Goal: Transaction & Acquisition: Book appointment/travel/reservation

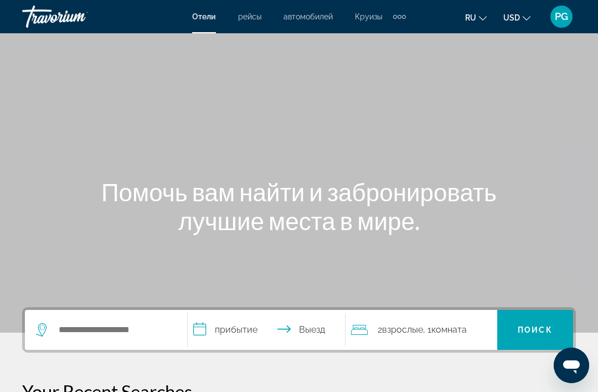
click at [367, 21] on span "Круизы" at bounding box center [368, 16] width 27 height 9
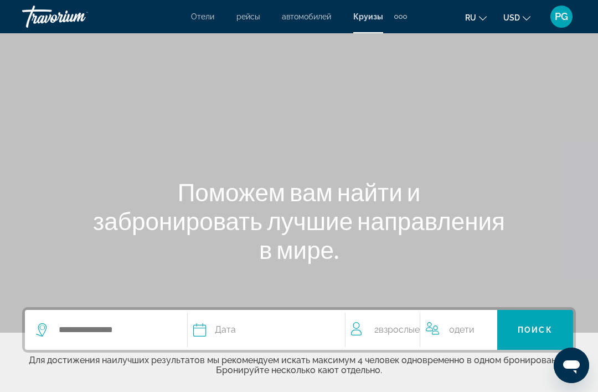
click at [475, 23] on button "ru English Español Français Italiano Português русский" at bounding box center [476, 17] width 22 height 16
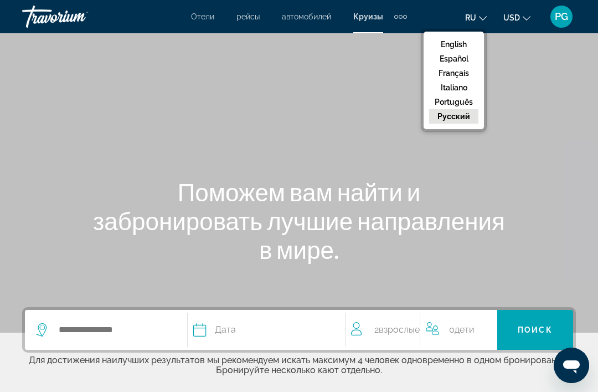
click at [465, 124] on button "русский" at bounding box center [453, 116] width 49 height 14
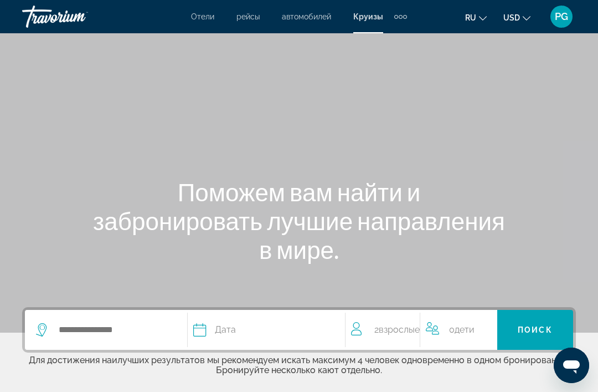
click at [520, 24] on button "USD USD ($) MXN (Mex$) CAD (Can$) GBP (£) EUR (€) AUD (A$) NZD (NZ$) CNY (CN¥)" at bounding box center [517, 17] width 27 height 16
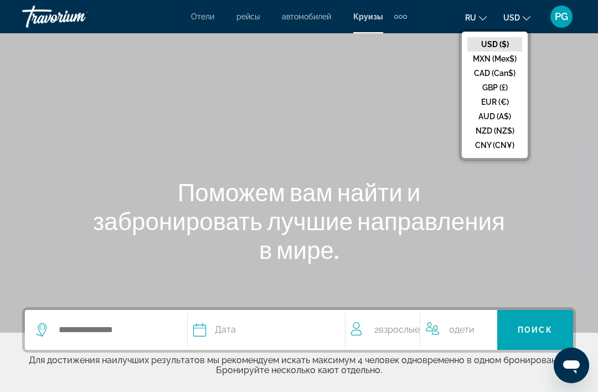
click at [509, 109] on button "EUR (€)" at bounding box center [495, 102] width 55 height 14
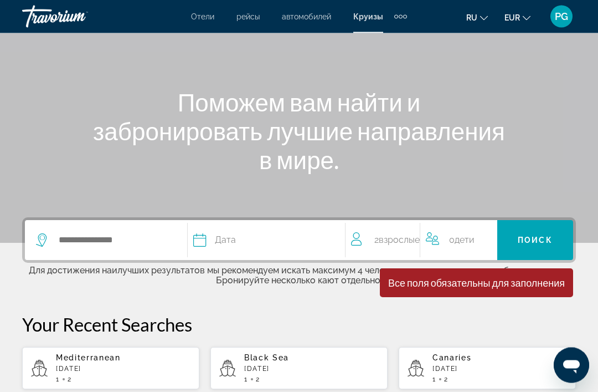
scroll to position [90, 0]
click at [132, 244] on input "Search widget" at bounding box center [117, 240] width 119 height 17
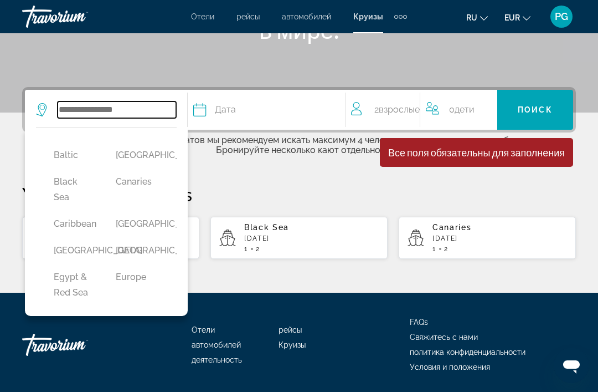
scroll to position [108, 4]
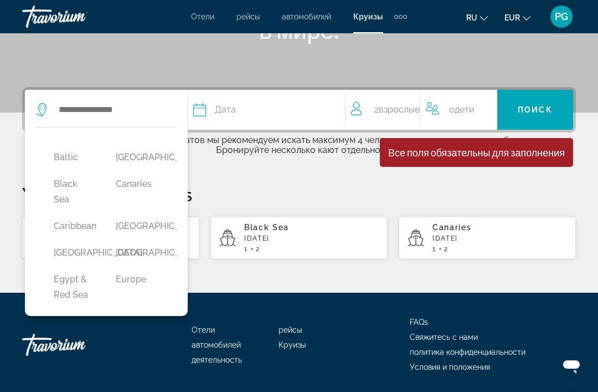
click at [84, 232] on button "Caribbean" at bounding box center [73, 226] width 51 height 21
type input "*********"
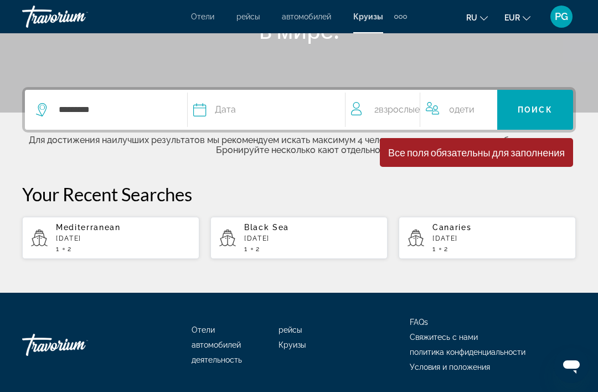
click at [262, 119] on button "Дата январь февраль Маршировать апрель Может Июнь Июль Август Сентябрь Октябрь …" at bounding box center [263, 110] width 140 height 40
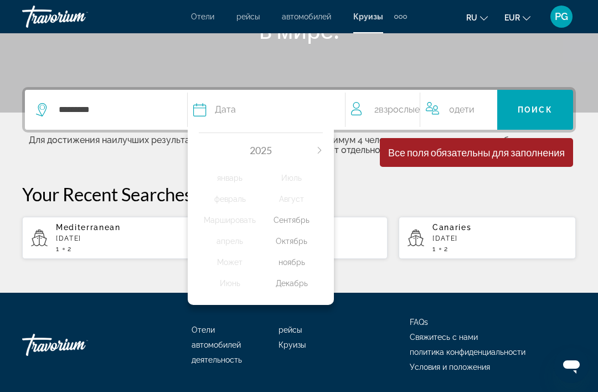
click at [321, 149] on icon "Next month" at bounding box center [319, 150] width 7 height 7
click at [239, 187] on div "январь" at bounding box center [230, 178] width 62 height 20
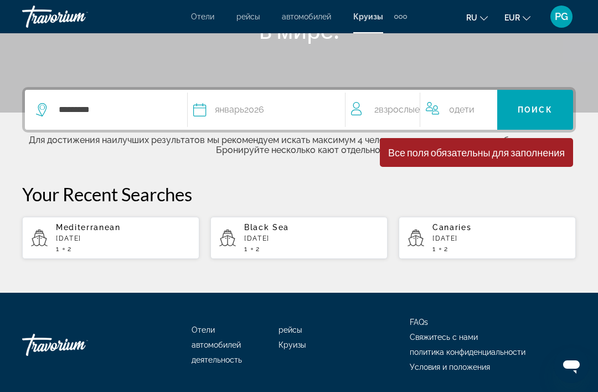
click at [541, 116] on span "Search widget" at bounding box center [536, 109] width 76 height 27
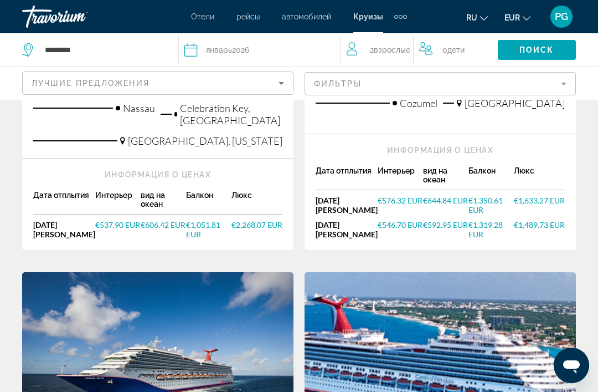
scroll to position [1008, 0]
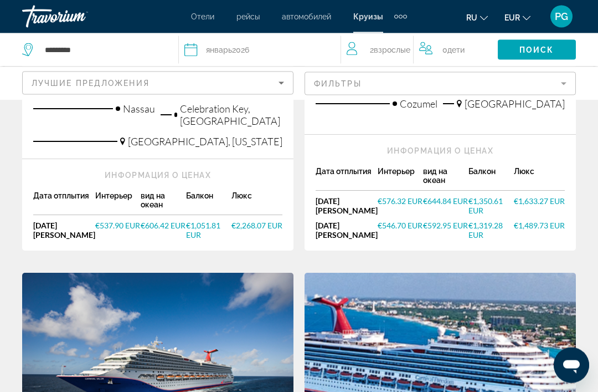
click at [283, 88] on icon "Sort by" at bounding box center [281, 82] width 13 height 13
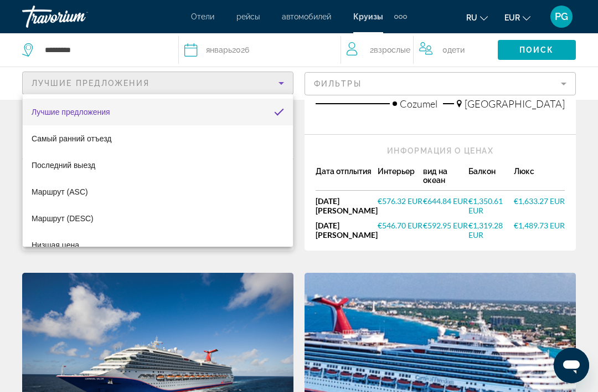
scroll to position [0, 0]
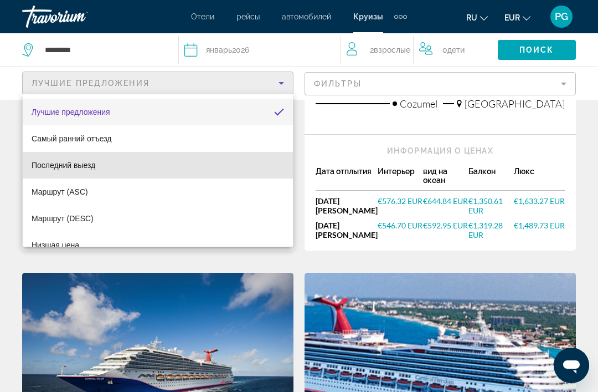
click at [95, 173] on mat-option "Последний выезд" at bounding box center [158, 165] width 270 height 27
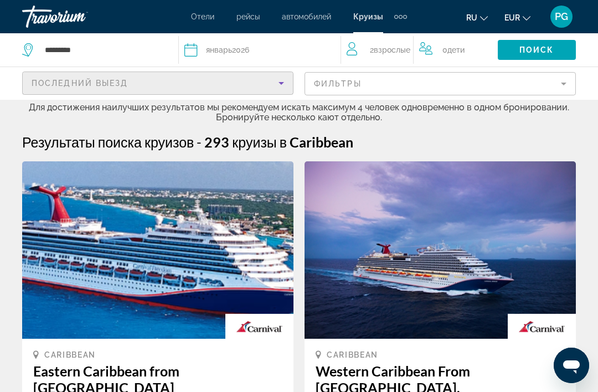
click at [513, 89] on mat-form-field "Фильтры" at bounding box center [441, 83] width 272 height 23
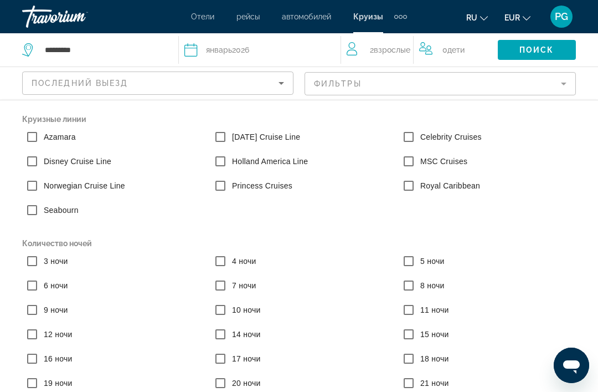
click at [230, 290] on label "7 ночи" at bounding box center [243, 285] width 27 height 11
click at [459, 191] on label "Royal Caribbean" at bounding box center [449, 185] width 62 height 11
click at [544, 55] on span "Search widget" at bounding box center [537, 50] width 78 height 27
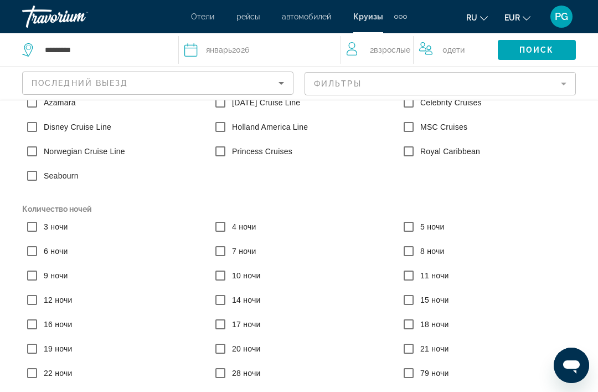
scroll to position [34, 0]
click at [542, 60] on span "Search widget" at bounding box center [537, 50] width 78 height 27
click at [546, 52] on span "Поиск" at bounding box center [537, 49] width 35 height 9
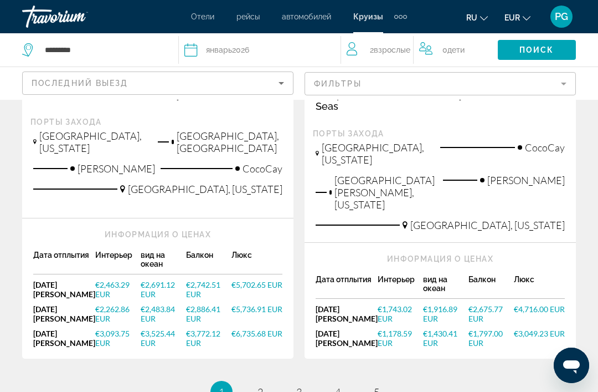
scroll to position [1584, 0]
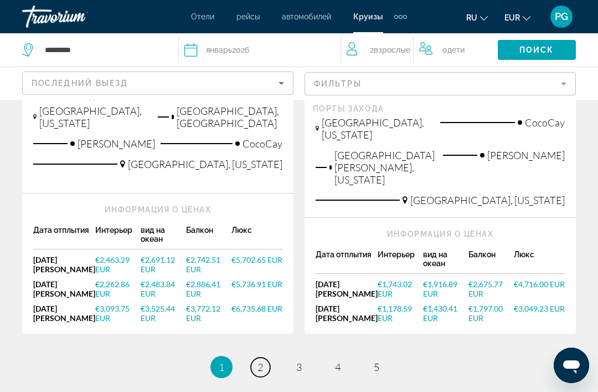
click at [266, 357] on link "page 2" at bounding box center [260, 366] width 19 height 19
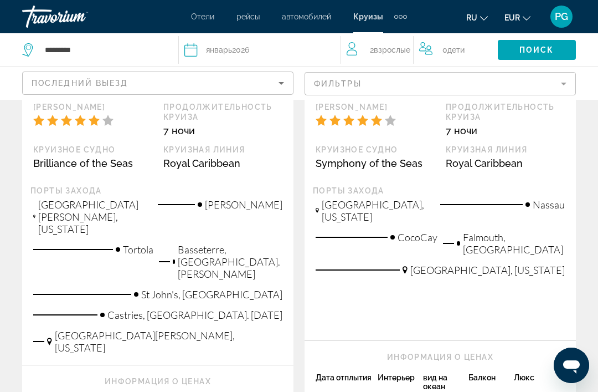
scroll to position [291, 0]
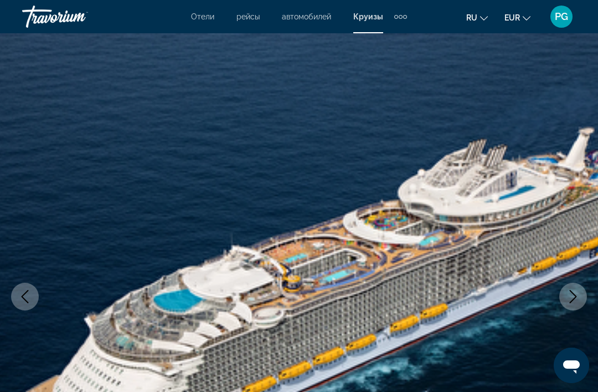
click at [570, 306] on button "Next image" at bounding box center [574, 297] width 28 height 28
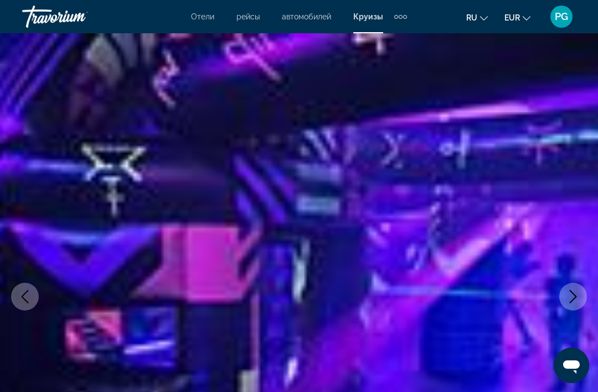
click at [572, 301] on icon "Next image" at bounding box center [573, 296] width 7 height 13
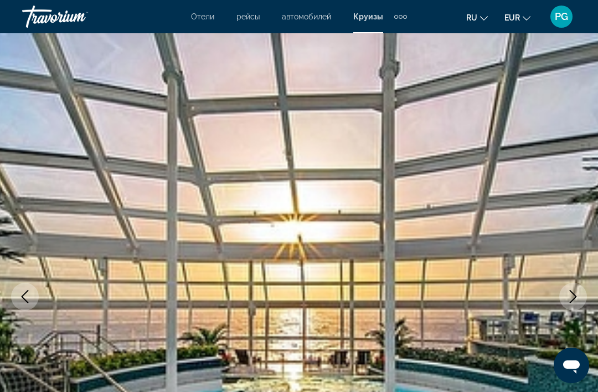
click at [570, 299] on icon "Next image" at bounding box center [573, 296] width 13 height 13
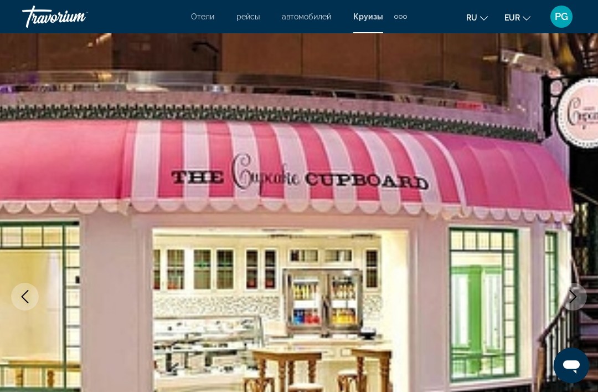
click at [576, 298] on icon "Next image" at bounding box center [573, 296] width 13 height 13
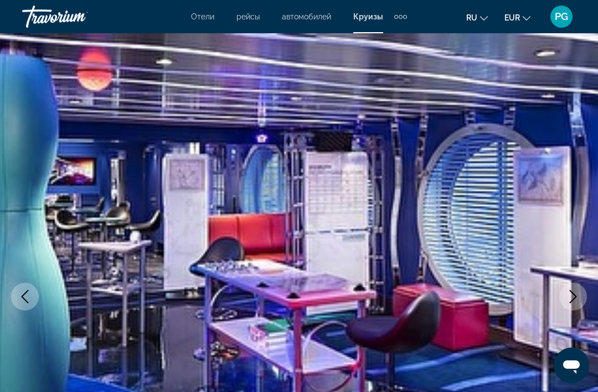
click at [577, 300] on icon "Next image" at bounding box center [573, 296] width 13 height 13
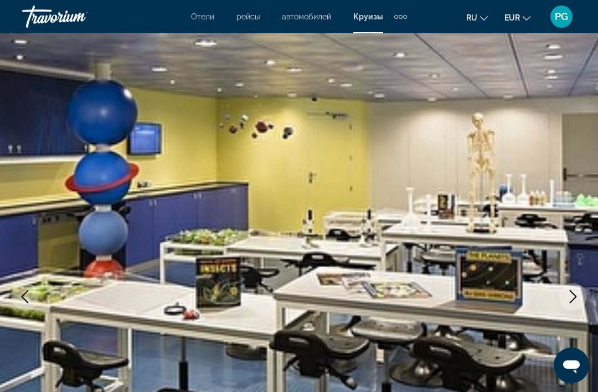
click at [577, 298] on icon "Next image" at bounding box center [573, 296] width 13 height 13
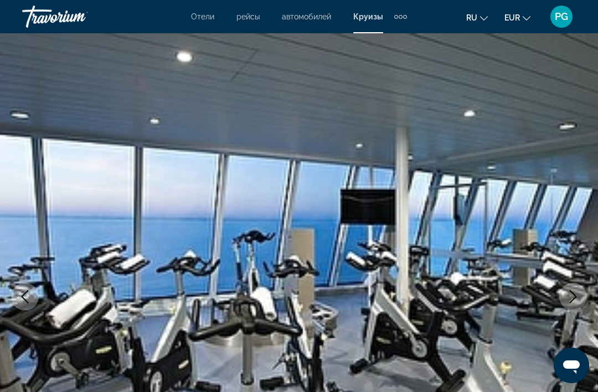
click at [575, 294] on icon "Next image" at bounding box center [573, 296] width 13 height 13
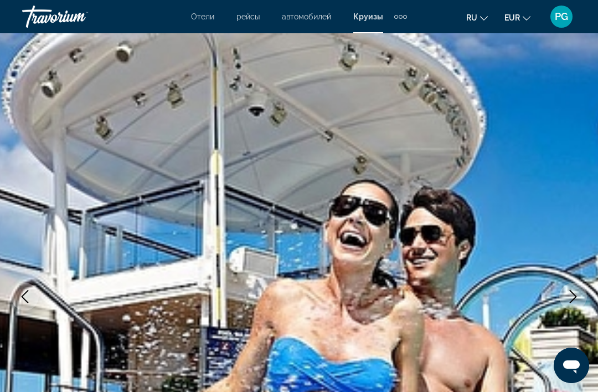
click at [575, 294] on icon "Next image" at bounding box center [573, 296] width 13 height 13
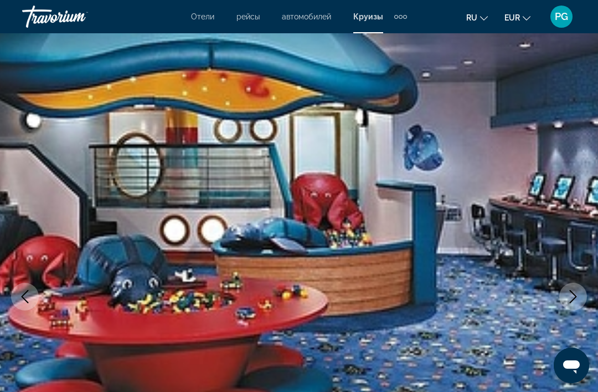
click at [581, 289] on button "Next image" at bounding box center [574, 297] width 28 height 28
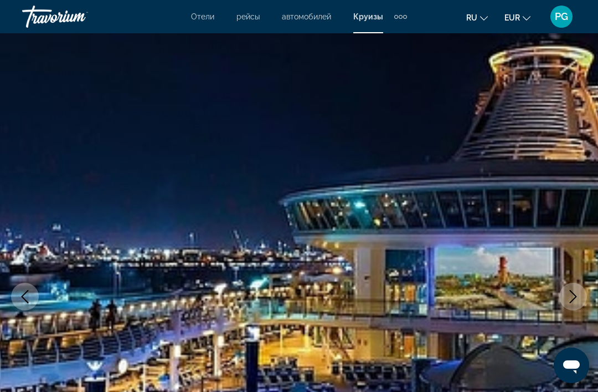
click at [581, 291] on button "Next image" at bounding box center [574, 297] width 28 height 28
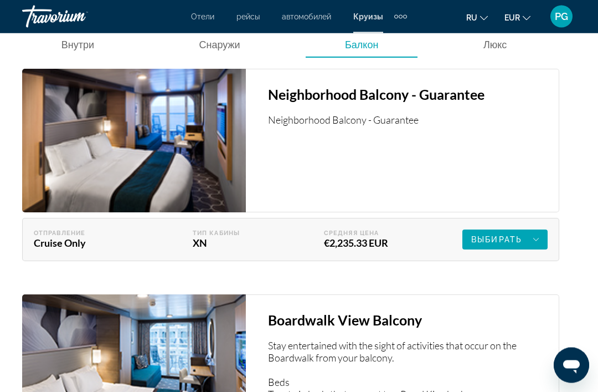
scroll to position [2199, 0]
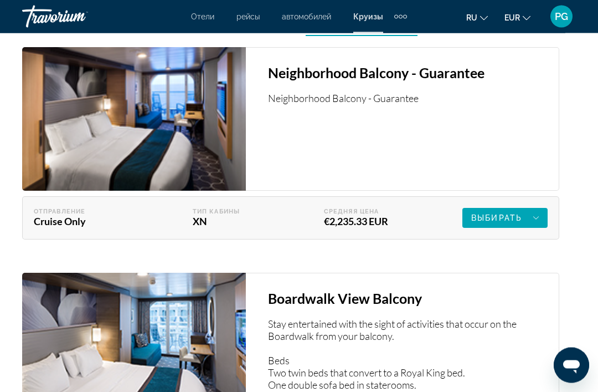
click at [539, 232] on span "Main content" at bounding box center [505, 218] width 85 height 27
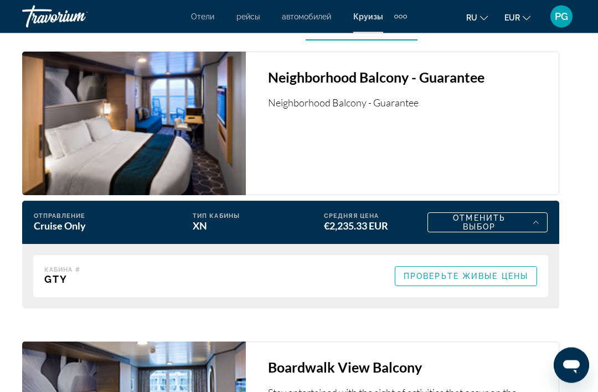
scroll to position [2200, 0]
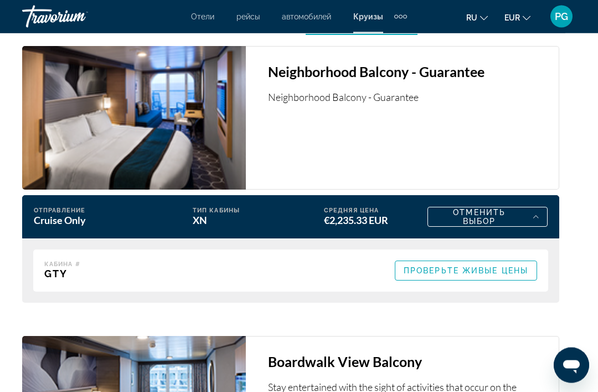
click at [71, 227] on div "Cruise Only" at bounding box center [94, 220] width 120 height 12
click at [77, 227] on div "Cruise Only" at bounding box center [94, 220] width 120 height 12
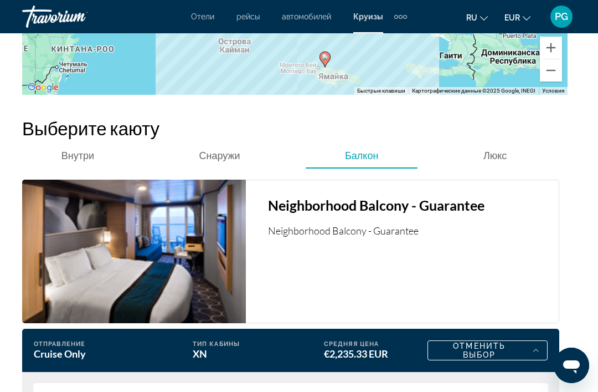
scroll to position [2103, 0]
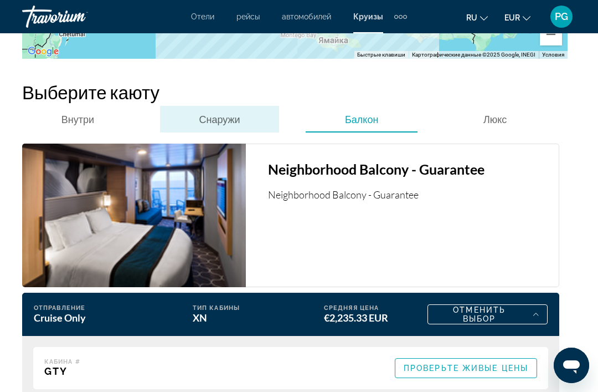
click at [227, 125] on span "Снаружи" at bounding box center [219, 119] width 41 height 12
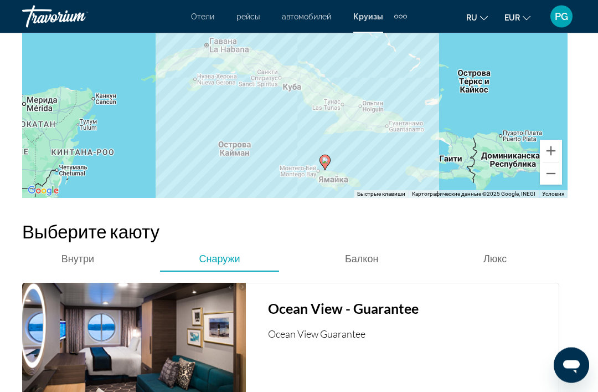
scroll to position [1972, 0]
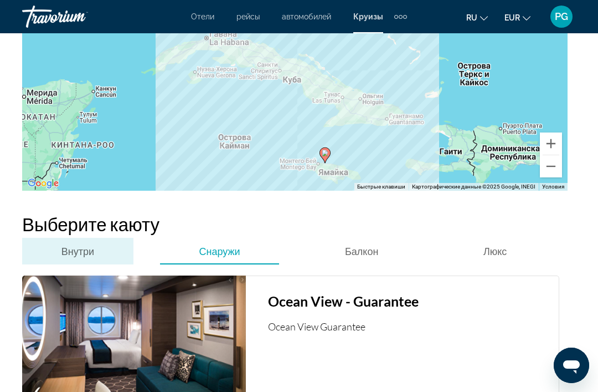
click at [83, 257] on span "Внутри" at bounding box center [78, 251] width 33 height 12
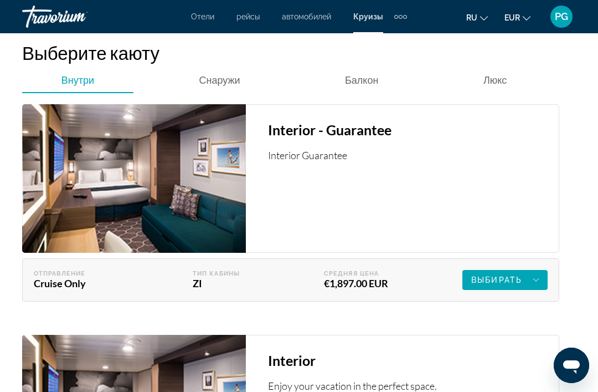
scroll to position [2146, 0]
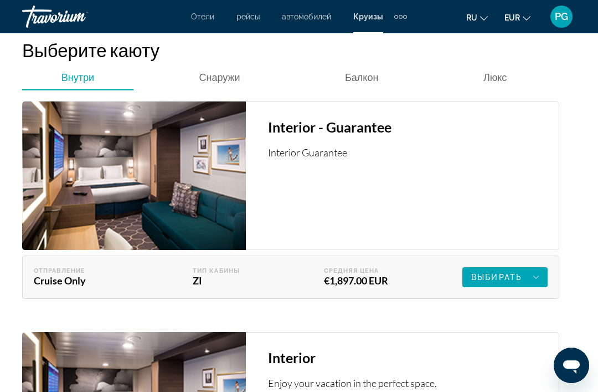
click at [538, 284] on icon "Main content" at bounding box center [537, 276] width 6 height 13
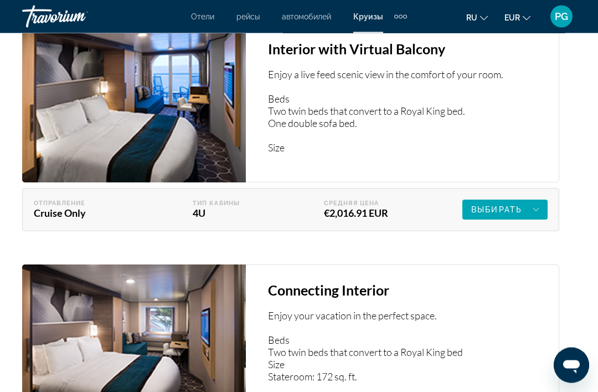
scroll to position [2755, 0]
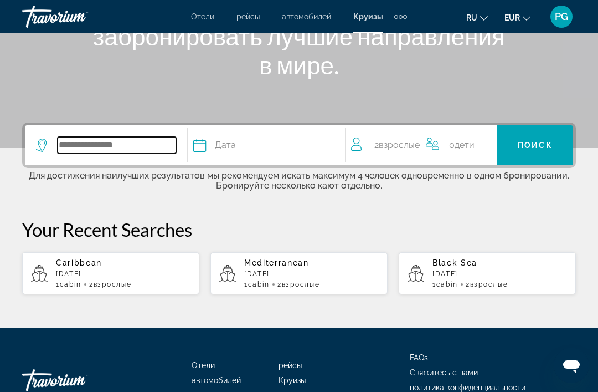
click at [143, 150] on input "Search widget" at bounding box center [117, 145] width 119 height 17
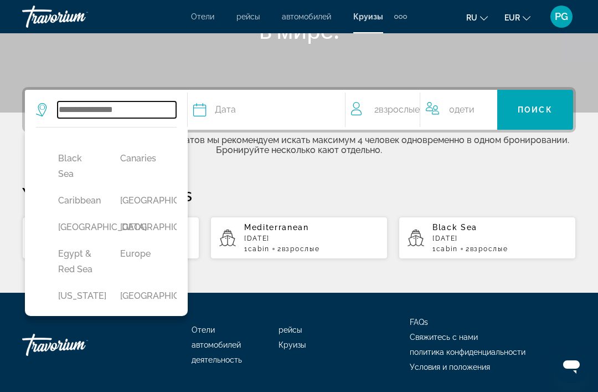
scroll to position [137, 0]
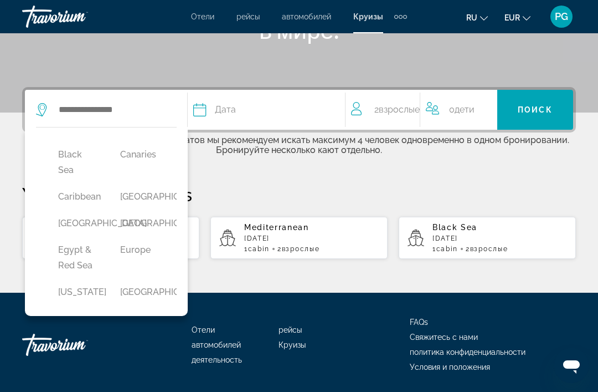
click at [93, 202] on button "Caribbean" at bounding box center [78, 196] width 51 height 21
type input "*********"
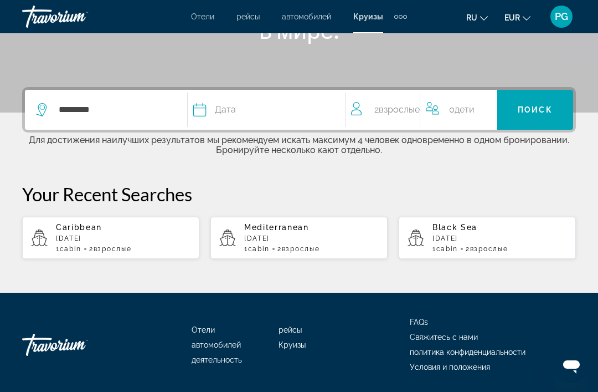
click at [284, 117] on button "Дата январь февраль Маршировать апрель Может Июнь Июль Август Сентябрь Октябрь …" at bounding box center [263, 110] width 140 height 40
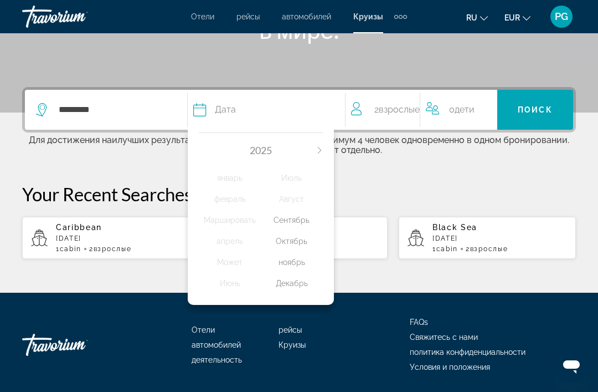
click at [300, 283] on div "Декабрь" at bounding box center [292, 283] width 62 height 20
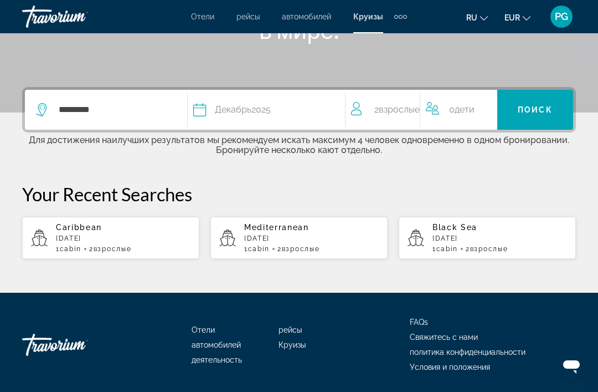
click at [534, 114] on span "Поиск" at bounding box center [535, 109] width 35 height 9
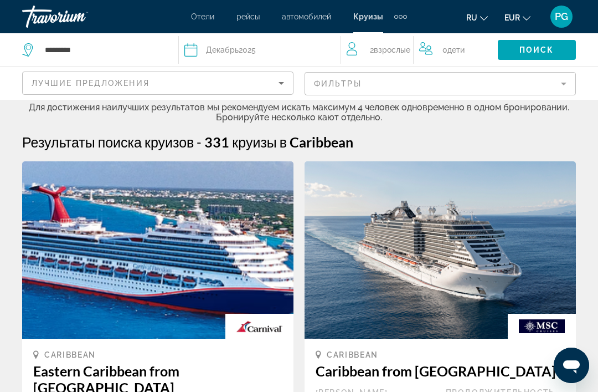
click at [422, 86] on mat-form-field "Фильтры" at bounding box center [441, 83] width 272 height 23
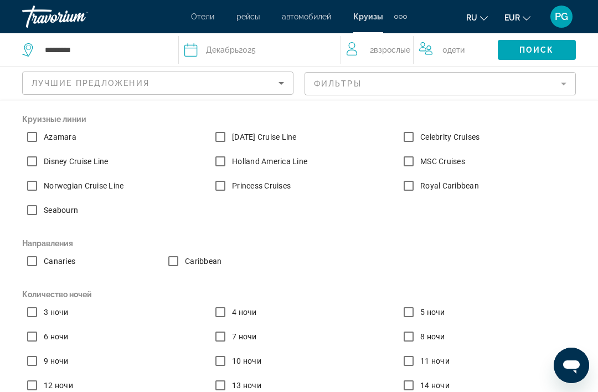
click at [255, 365] on label "10 ночи" at bounding box center [246, 360] width 32 height 11
click at [456, 190] on label "Royal Caribbean" at bounding box center [448, 185] width 61 height 11
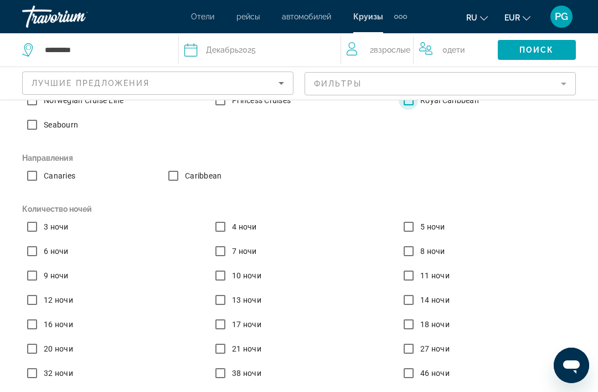
scroll to position [85, 0]
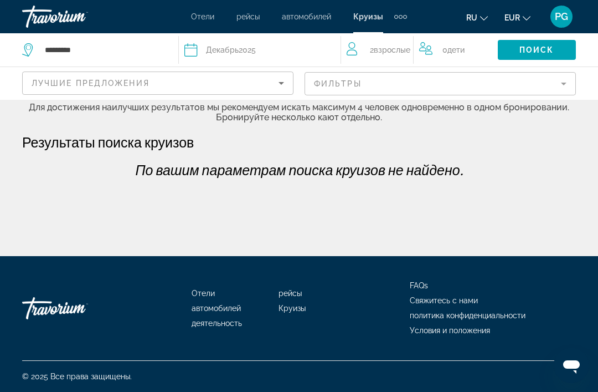
click at [458, 92] on mat-form-field "Фильтры" at bounding box center [441, 83] width 272 height 23
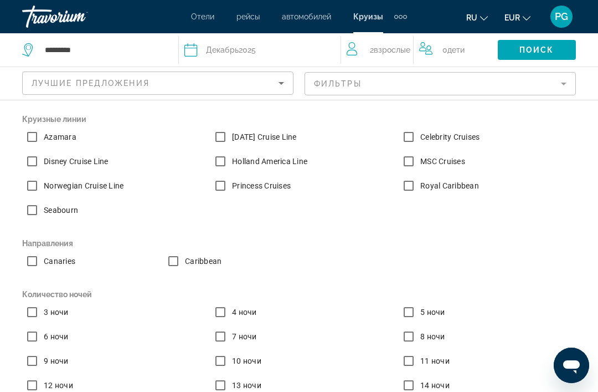
click at [251, 340] on span "7 ночи" at bounding box center [244, 336] width 25 height 9
click at [253, 365] on label "10 ночи" at bounding box center [246, 360] width 32 height 11
click at [255, 390] on label "13 ночи" at bounding box center [246, 385] width 32 height 11
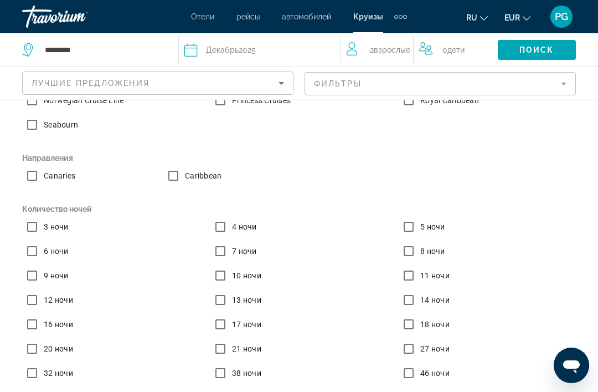
scroll to position [85, 0]
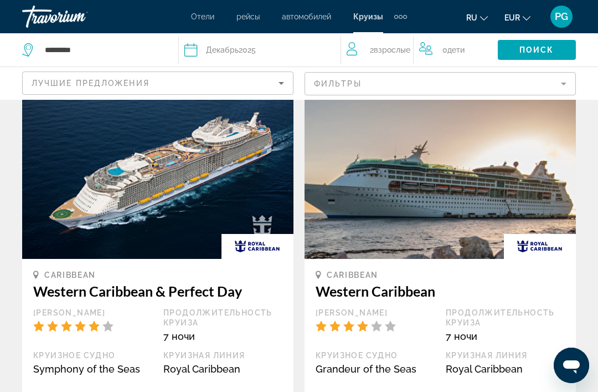
scroll to position [1219, 0]
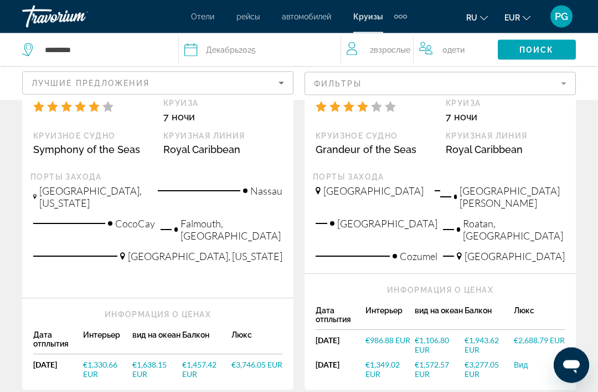
scroll to position [1462, 0]
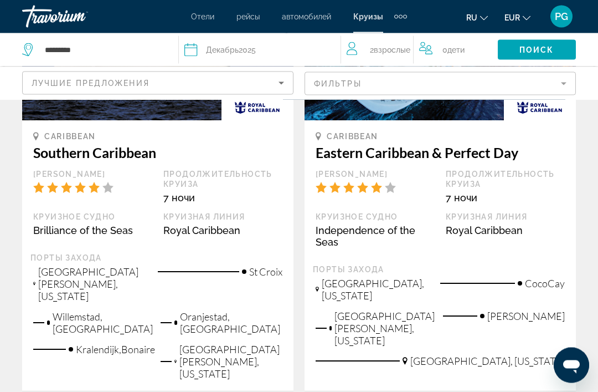
scroll to position [1375, 0]
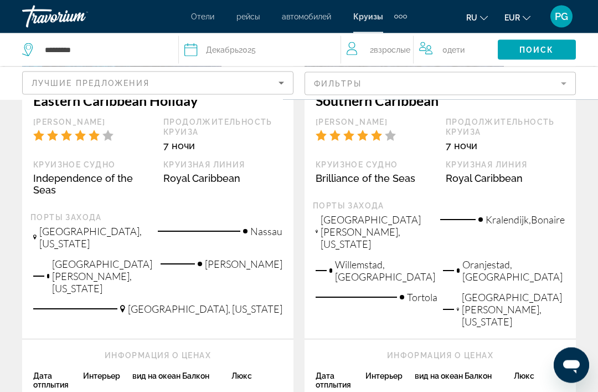
scroll to position [1366, 0]
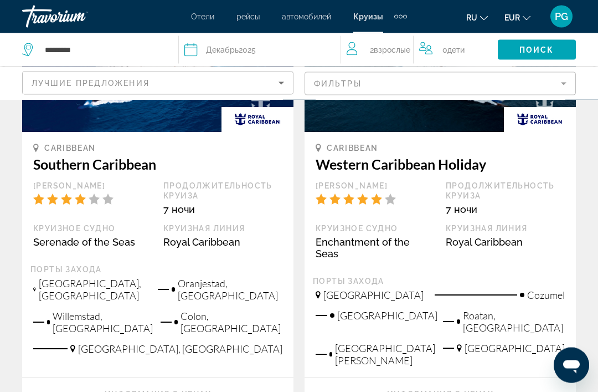
scroll to position [1318, 0]
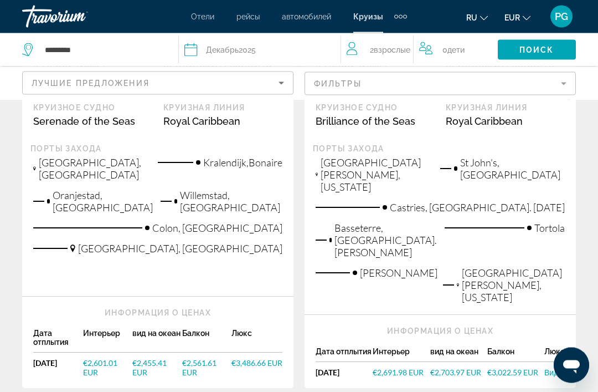
scroll to position [1417, 0]
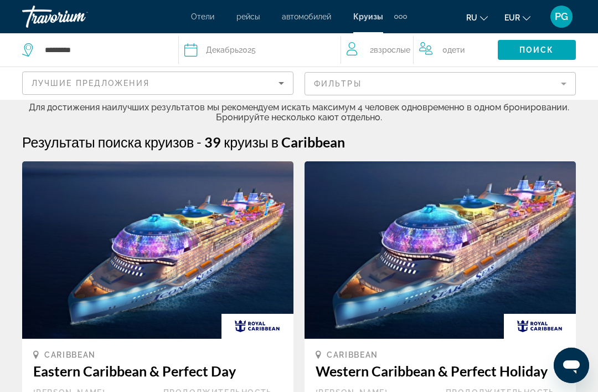
click at [255, 42] on div "[DATE]" at bounding box center [231, 50] width 50 height 16
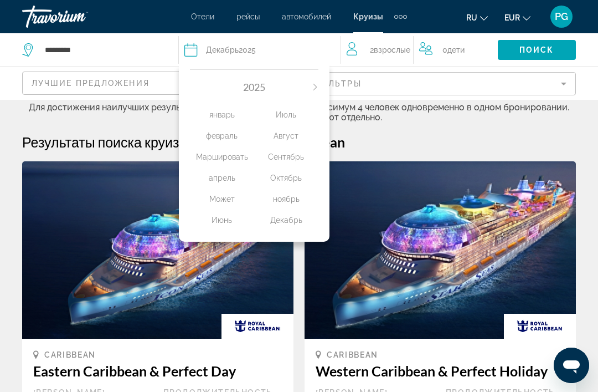
click at [315, 90] on icon "Next month" at bounding box center [315, 87] width 7 height 7
click at [233, 121] on div "январь" at bounding box center [222, 115] width 64 height 20
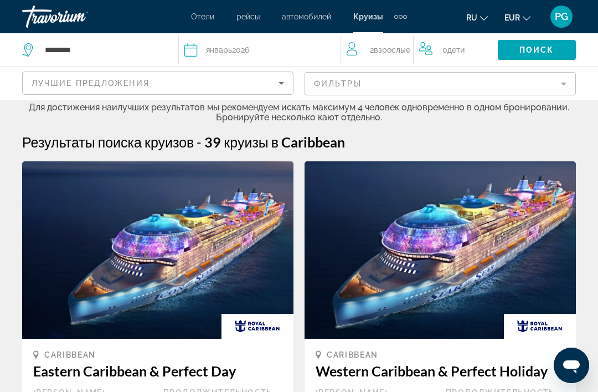
click at [329, 51] on div "Дата [DATE]" at bounding box center [257, 50] width 145 height 16
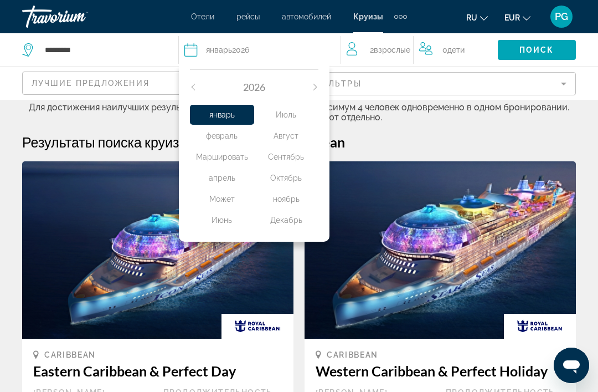
click at [242, 142] on div "февраль" at bounding box center [222, 136] width 64 height 20
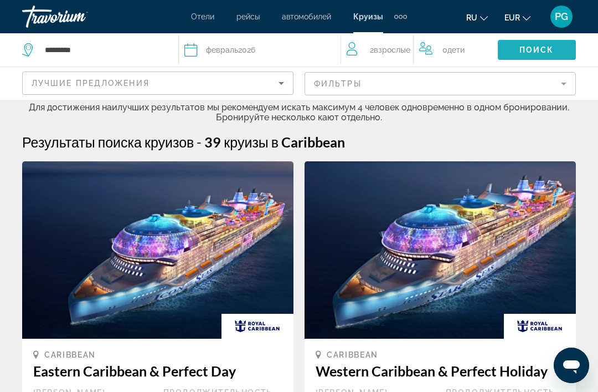
click at [538, 50] on span "Поиск" at bounding box center [537, 49] width 35 height 9
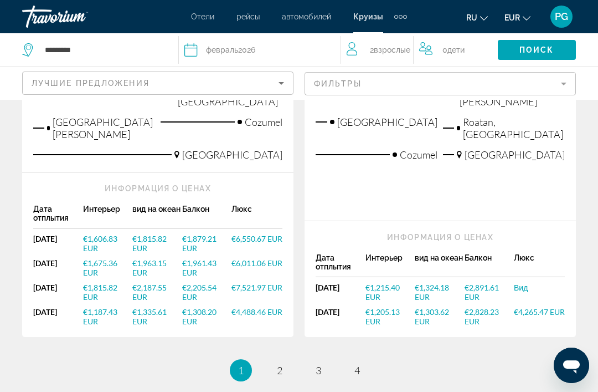
scroll to position [1609, 0]
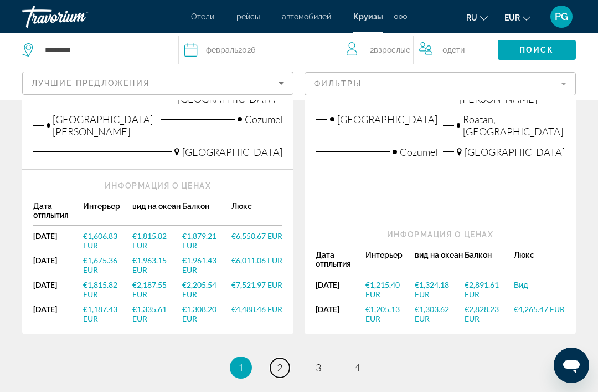
click at [281, 358] on link "page 2" at bounding box center [279, 367] width 19 height 19
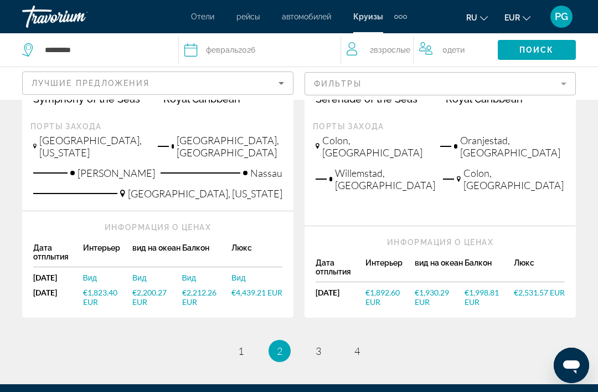
scroll to position [1478, 0]
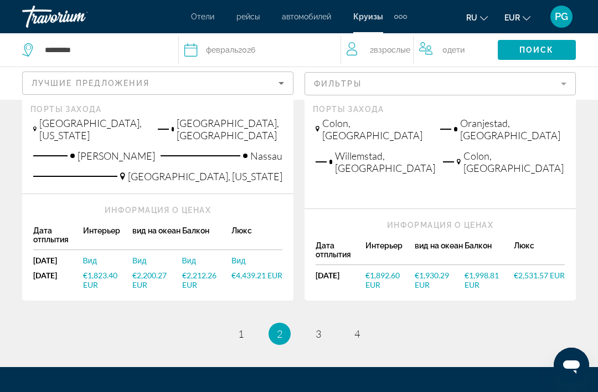
click at [324, 324] on link "page 3" at bounding box center [318, 333] width 19 height 19
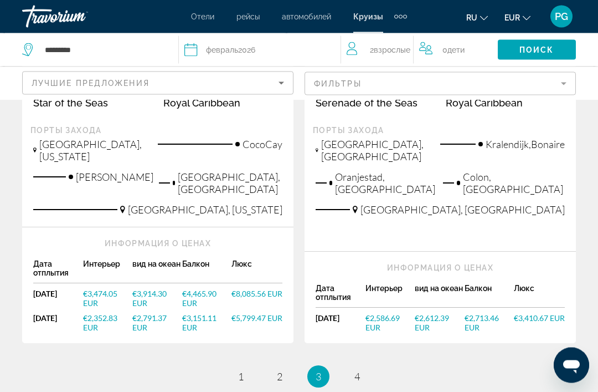
scroll to position [1514, 0]
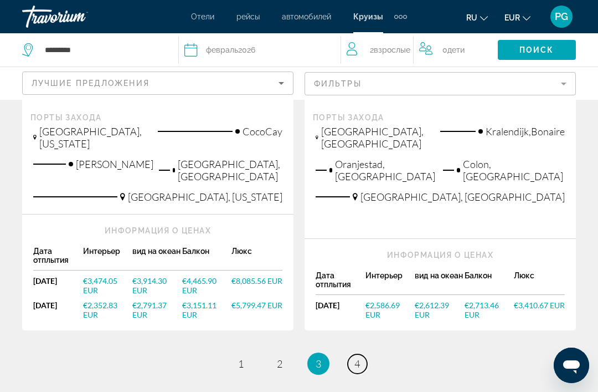
click at [358, 354] on link "page 4" at bounding box center [357, 363] width 19 height 19
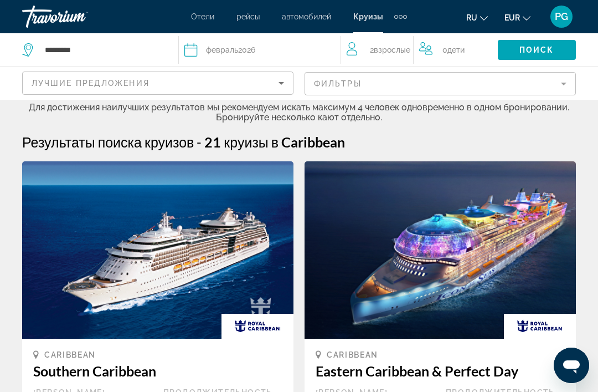
click at [276, 54] on div "Дата [DATE]" at bounding box center [257, 50] width 145 height 16
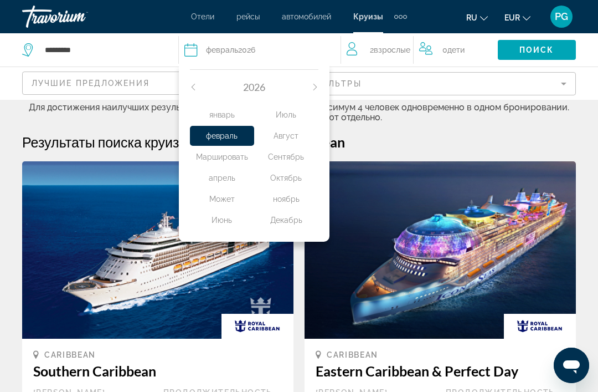
click at [234, 126] on div "февраль" at bounding box center [222, 136] width 64 height 20
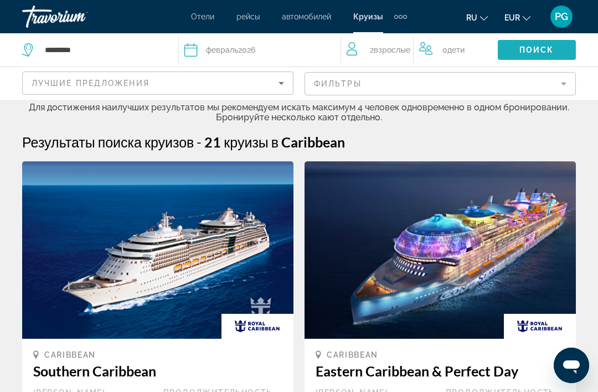
click at [538, 52] on span "Поиск" at bounding box center [537, 49] width 35 height 9
click at [259, 49] on div "Дата [DATE]" at bounding box center [257, 50] width 145 height 16
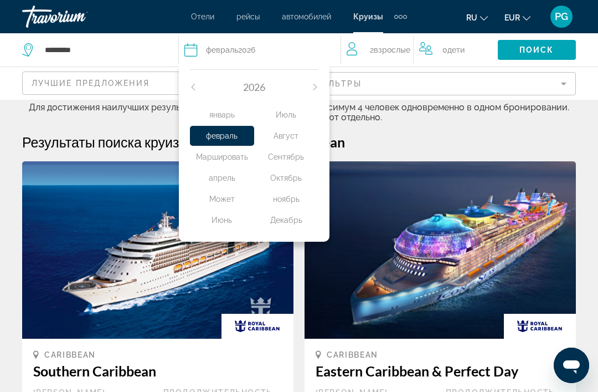
click at [233, 117] on div "январь" at bounding box center [222, 115] width 64 height 20
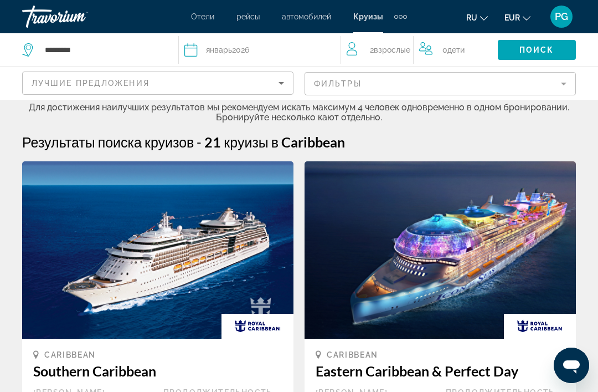
click at [530, 51] on span "Поиск" at bounding box center [537, 49] width 35 height 9
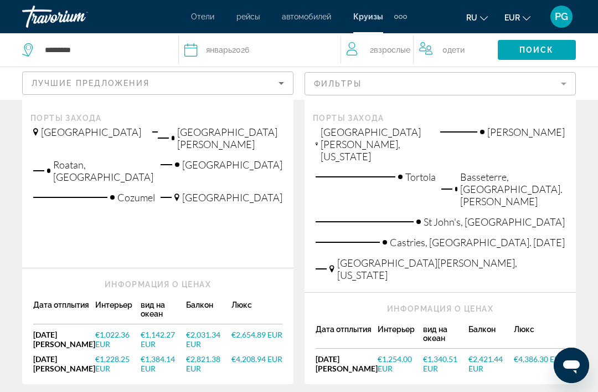
scroll to position [1478, 0]
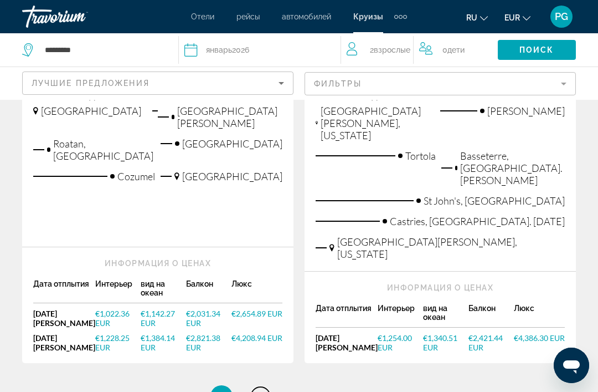
click at [265, 387] on link "page 2" at bounding box center [260, 396] width 19 height 19
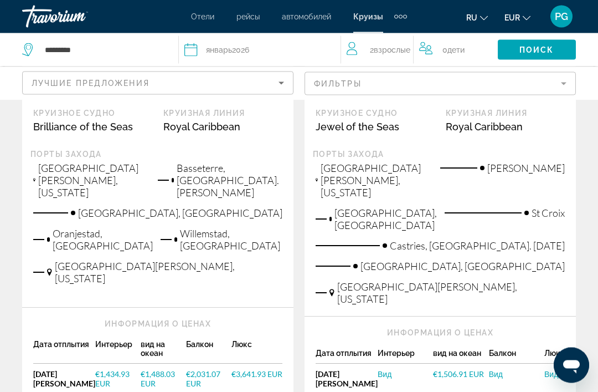
scroll to position [1522, 0]
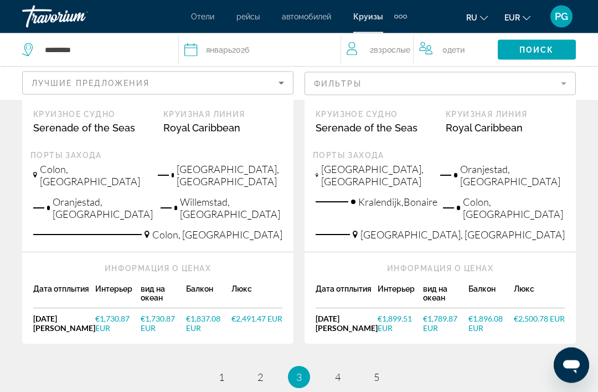
scroll to position [1576, 0]
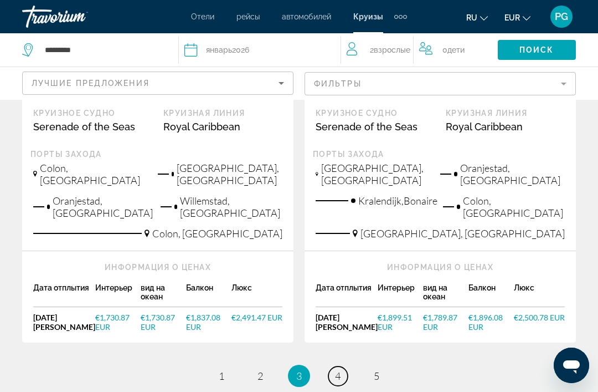
click at [345, 366] on link "page 4" at bounding box center [338, 375] width 19 height 19
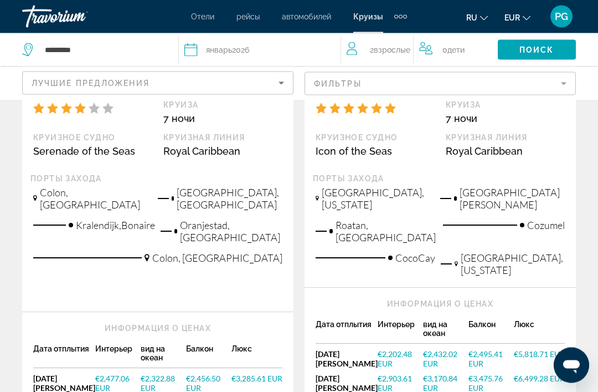
scroll to position [1385, 0]
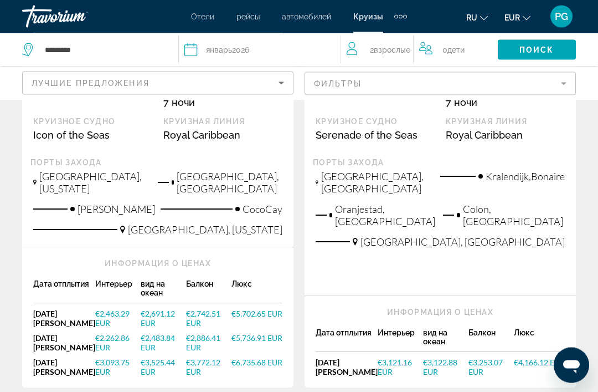
scroll to position [314, 0]
click at [504, 306] on div "Информация о ценах Дата отплытия Интерьер вид на океан Балкон Люкс [DATE][PERSO…" at bounding box center [441, 341] width 272 height 91
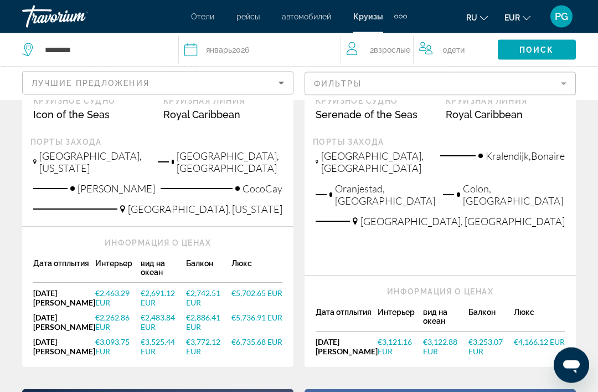
scroll to position [334, 0]
click at [100, 316] on link "€2,262.86 EUR" at bounding box center [117, 322] width 45 height 19
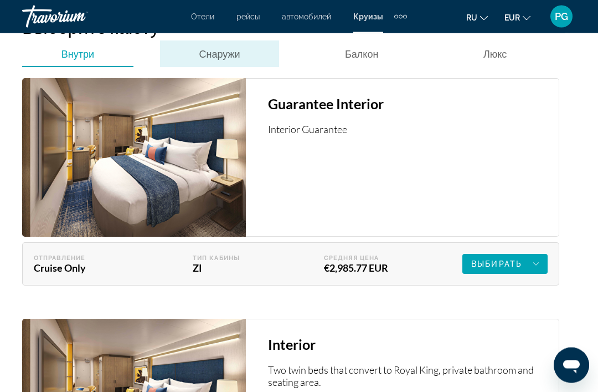
scroll to position [1995, 0]
click at [223, 60] on span "Снаружи" at bounding box center [219, 54] width 41 height 12
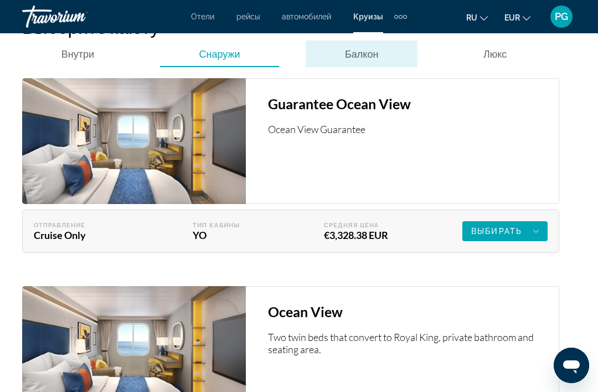
click at [346, 67] on span "Балкон" at bounding box center [361, 53] width 33 height 27
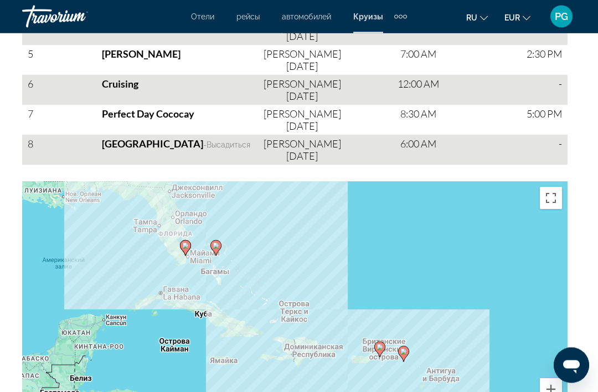
scroll to position [1537, 0]
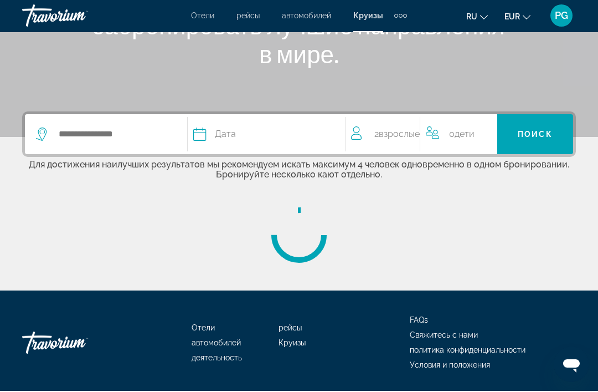
scroll to position [195, 0]
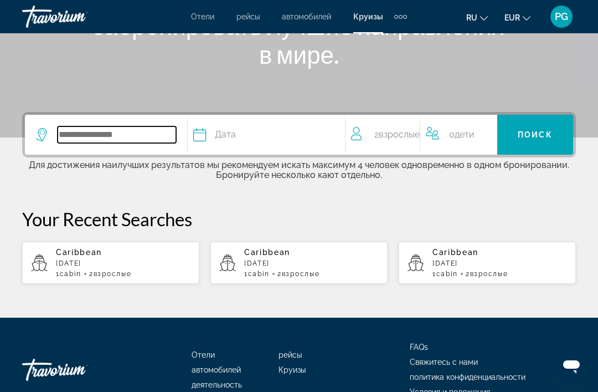
click at [140, 134] on input "Search widget" at bounding box center [117, 134] width 119 height 17
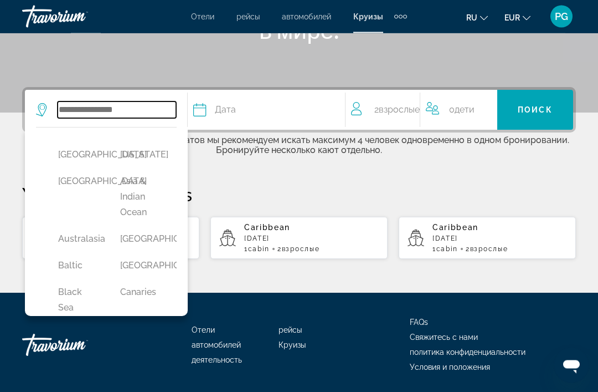
scroll to position [220, 0]
click at [84, 157] on button "[GEOGRAPHIC_DATA]" at bounding box center [78, 154] width 51 height 21
type input "******"
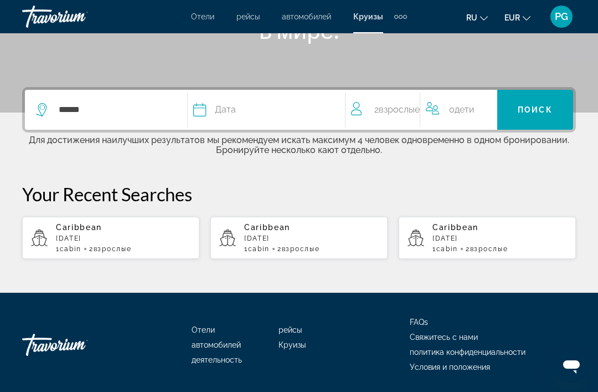
click at [265, 115] on div "Дата" at bounding box center [263, 110] width 140 height 16
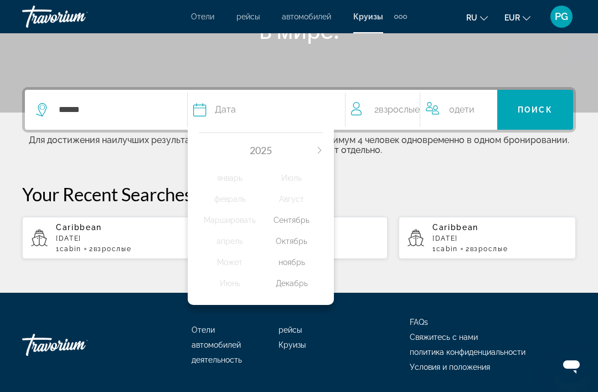
click at [316, 153] on icon "Next month" at bounding box center [319, 150] width 7 height 7
click at [231, 186] on div "январь" at bounding box center [230, 178] width 62 height 20
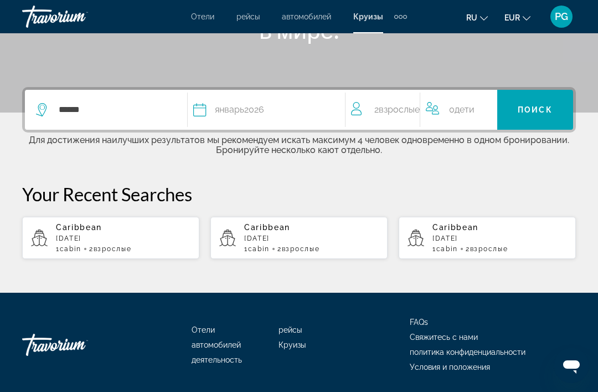
click at [536, 112] on span "Поиск" at bounding box center [535, 109] width 35 height 9
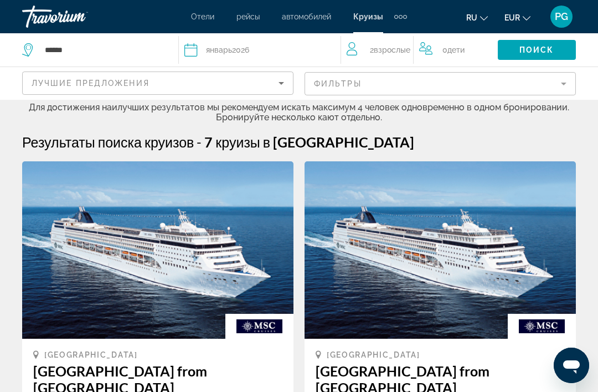
click at [439, 88] on mat-form-field "Фильтры" at bounding box center [441, 83] width 272 height 23
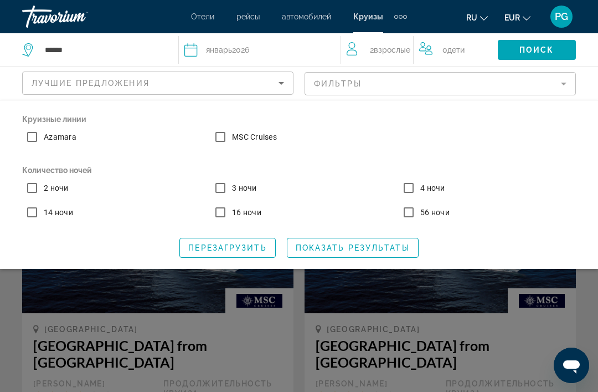
scroll to position [26, 0]
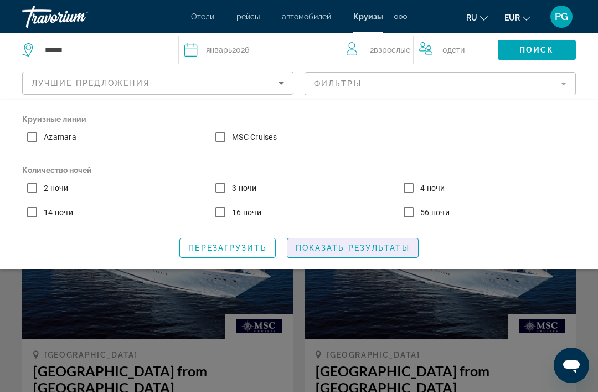
click at [386, 276] on div "Search widget" at bounding box center [299, 276] width 598 height 231
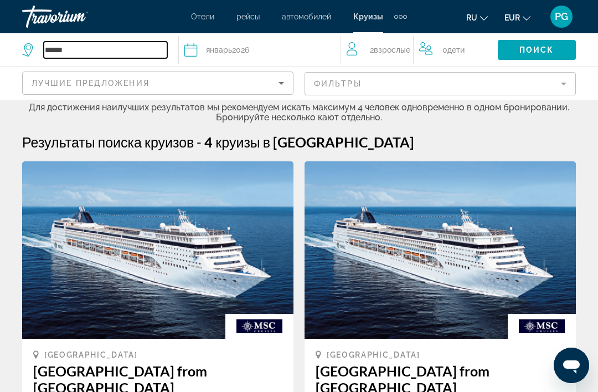
click at [85, 50] on input "******" at bounding box center [106, 50] width 124 height 17
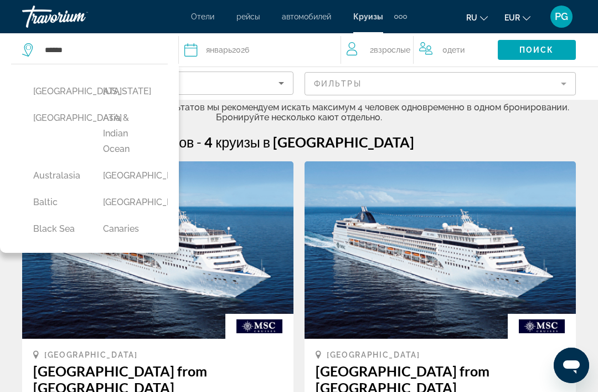
click at [49, 209] on button "Baltic" at bounding box center [57, 202] width 59 height 21
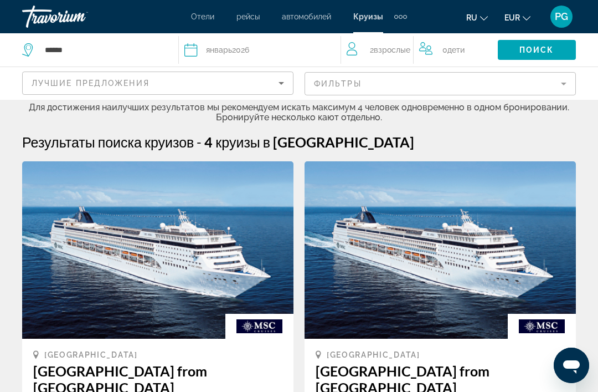
click at [543, 48] on span "Поиск" at bounding box center [537, 49] width 35 height 9
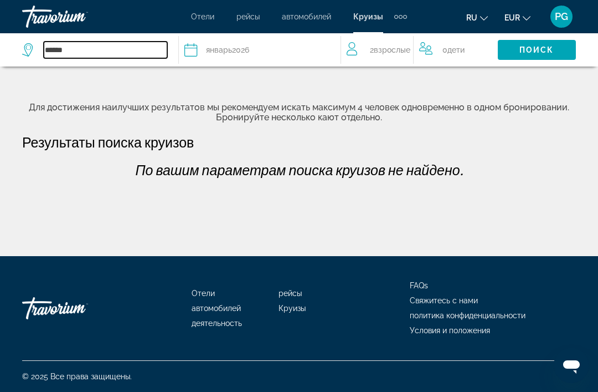
click at [122, 47] on input "******" at bounding box center [106, 50] width 124 height 17
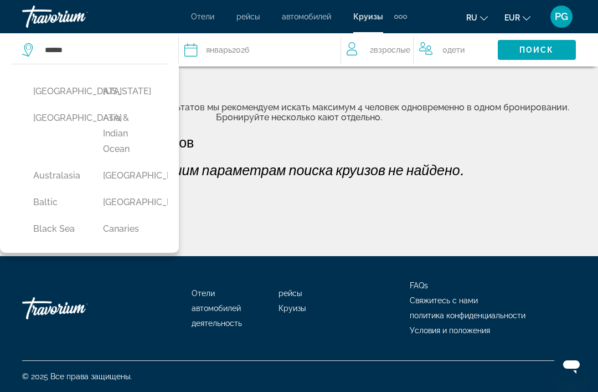
click at [65, 234] on button "Black Sea" at bounding box center [57, 228] width 59 height 21
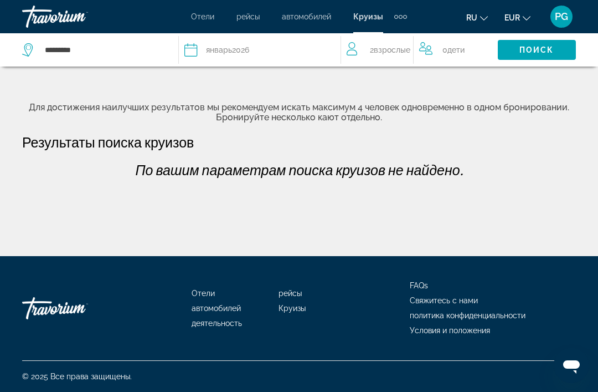
click at [539, 57] on span "Search widget" at bounding box center [537, 50] width 78 height 27
click at [114, 47] on input "*********" at bounding box center [106, 50] width 124 height 17
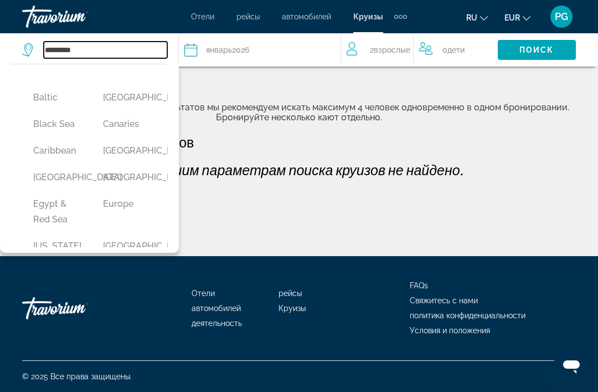
scroll to position [104, 0]
click at [129, 129] on button "Canaries" at bounding box center [127, 124] width 59 height 21
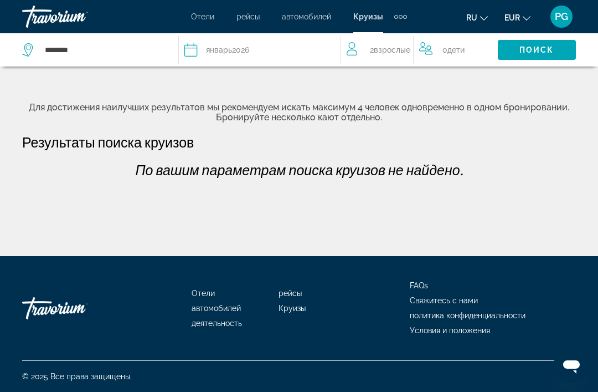
click at [538, 55] on span "Search widget" at bounding box center [537, 50] width 78 height 27
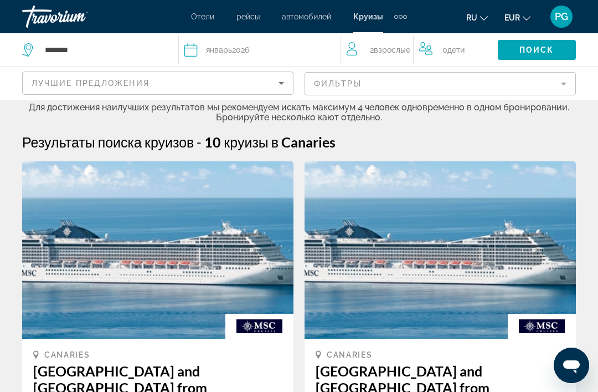
click at [443, 84] on mat-form-field "Фильтры" at bounding box center [441, 83] width 272 height 23
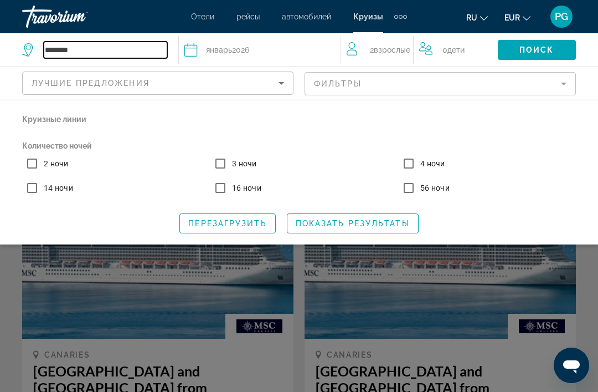
click at [103, 46] on input "********" at bounding box center [106, 50] width 124 height 17
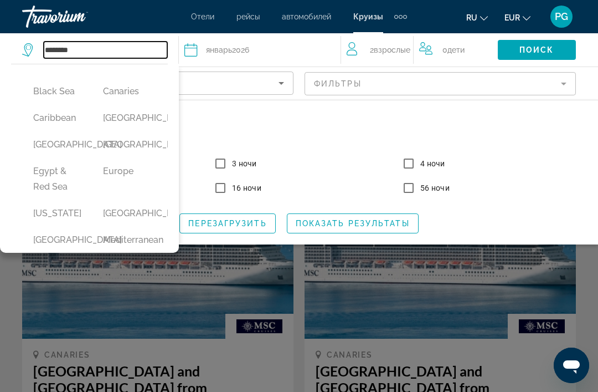
scroll to position [141, 0]
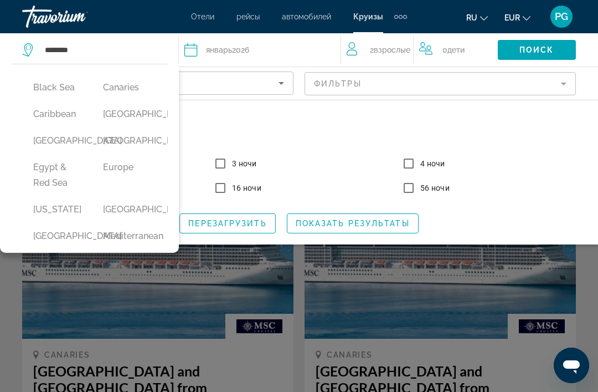
click at [66, 120] on button "Caribbean" at bounding box center [57, 114] width 59 height 21
type input "*********"
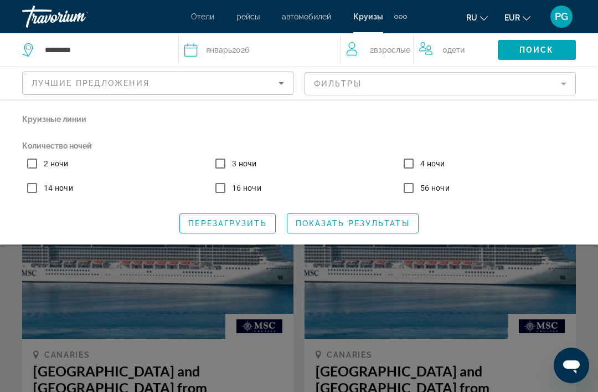
click at [550, 58] on span "Search widget" at bounding box center [537, 50] width 78 height 27
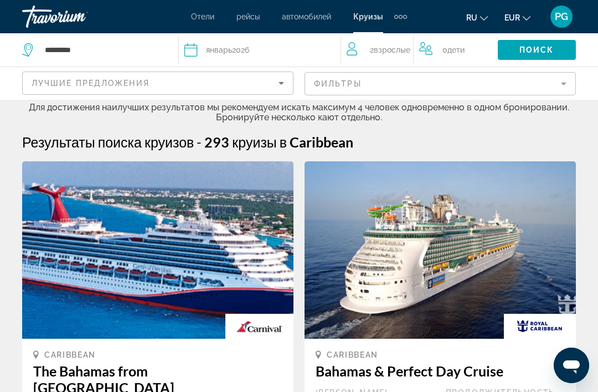
click at [466, 75] on mat-form-field "Фильтры" at bounding box center [441, 83] width 272 height 23
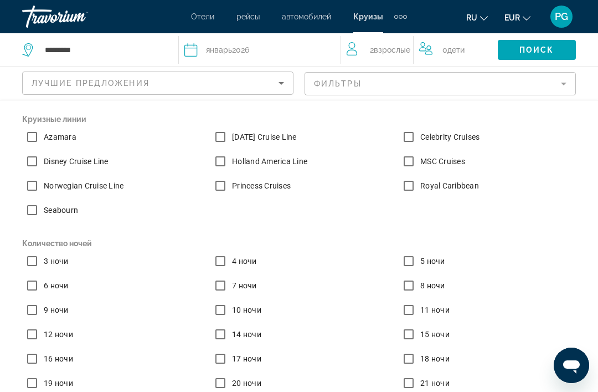
click at [462, 190] on label "Royal Caribbean" at bounding box center [448, 185] width 61 height 11
click at [466, 141] on label "Celebrity Cruises" at bounding box center [449, 136] width 62 height 11
click at [232, 290] on label "7 ночи" at bounding box center [243, 285] width 27 height 11
click at [533, 54] on span "Поиск" at bounding box center [537, 49] width 35 height 9
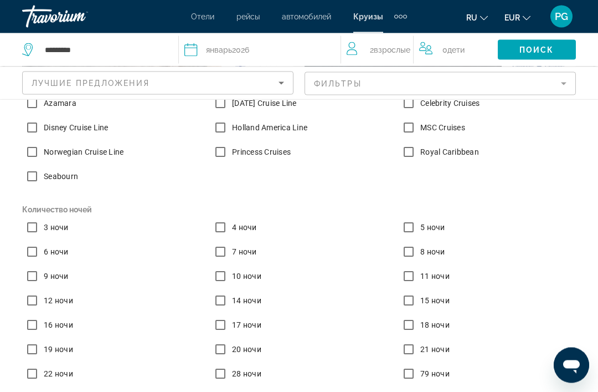
scroll to position [260, 0]
click at [60, 275] on span "9 ночи" at bounding box center [56, 276] width 25 height 9
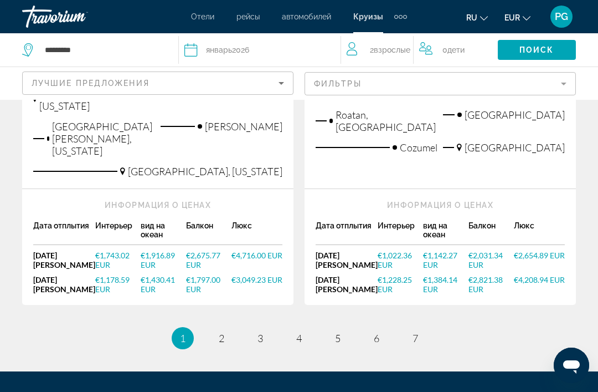
scroll to position [1478, 0]
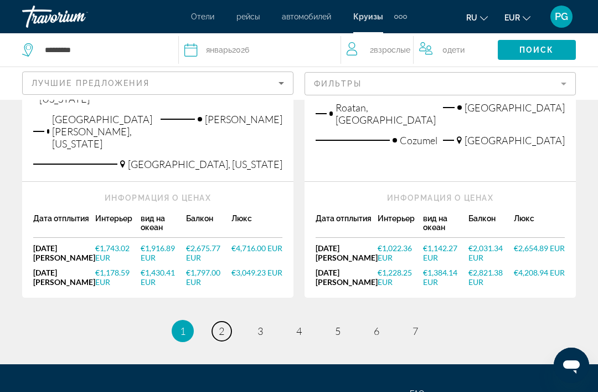
click at [226, 321] on link "page 2" at bounding box center [221, 330] width 19 height 19
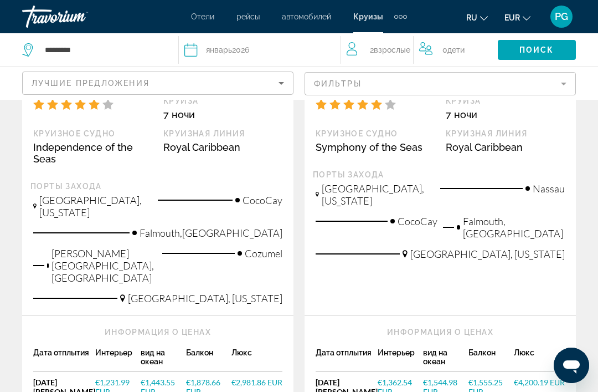
scroll to position [903, 0]
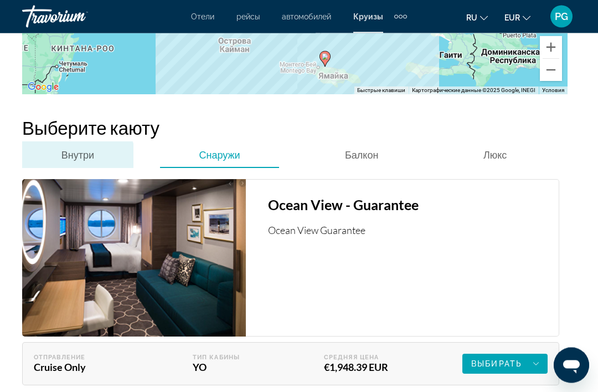
scroll to position [2068, 0]
click at [77, 161] on span "Внутри" at bounding box center [78, 155] width 33 height 12
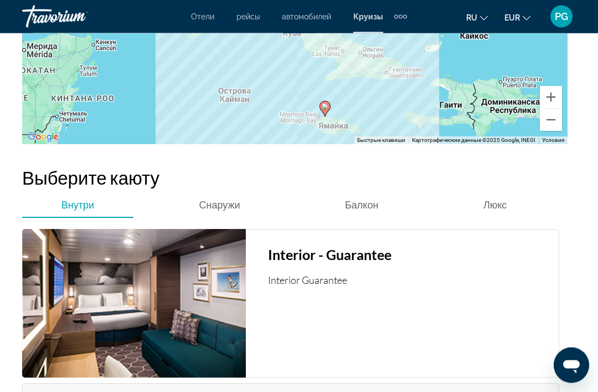
scroll to position [2033, 0]
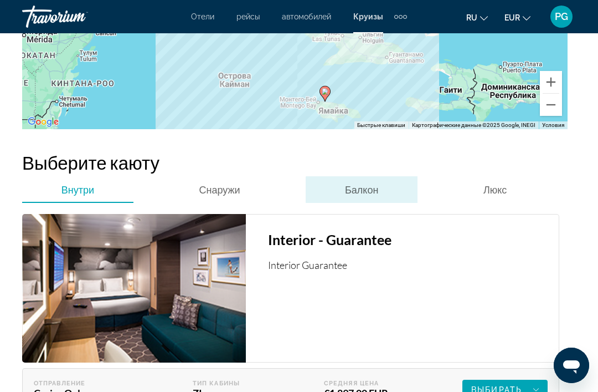
click at [368, 196] on span "Балкон" at bounding box center [361, 189] width 33 height 12
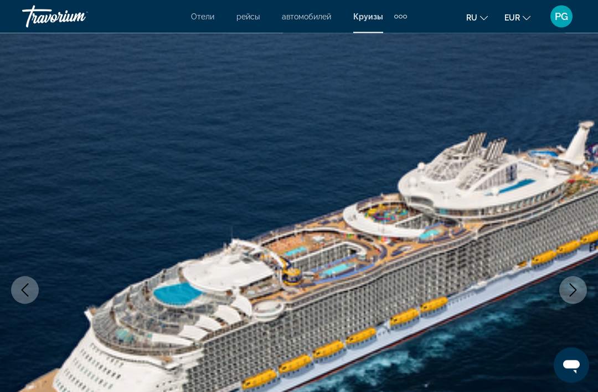
scroll to position [0, 0]
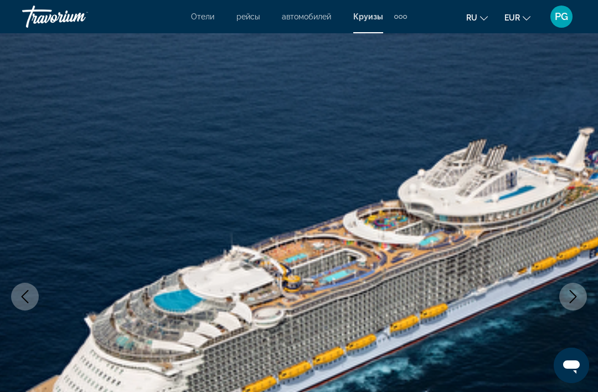
click at [198, 21] on span "Отели" at bounding box center [202, 16] width 23 height 9
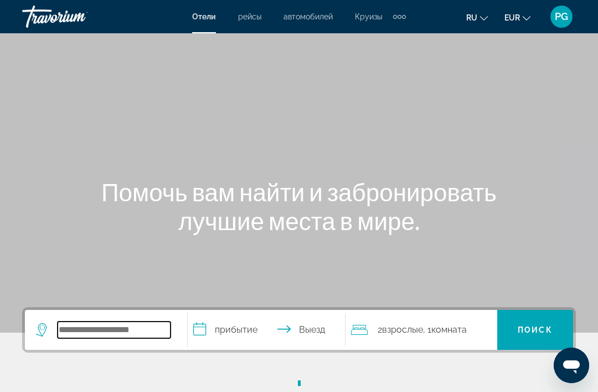
click at [157, 331] on input "Search widget" at bounding box center [114, 329] width 113 height 17
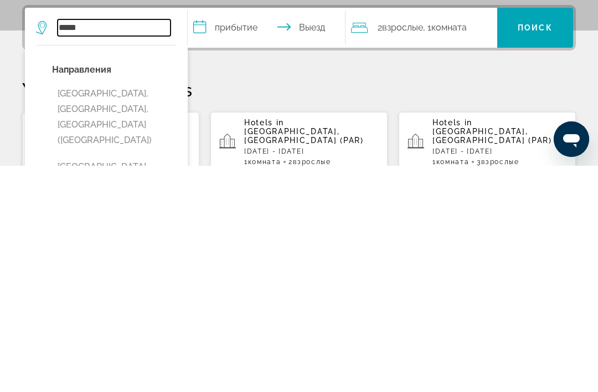
scroll to position [79, 0]
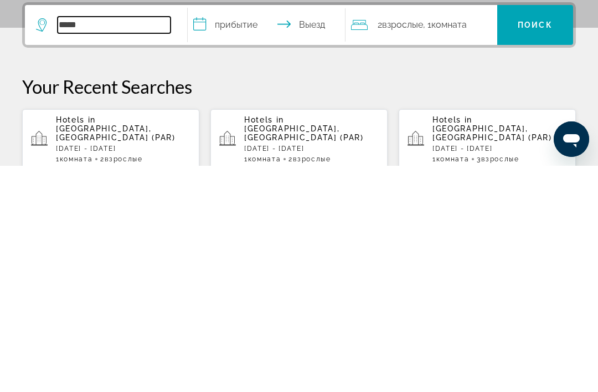
type input "**********"
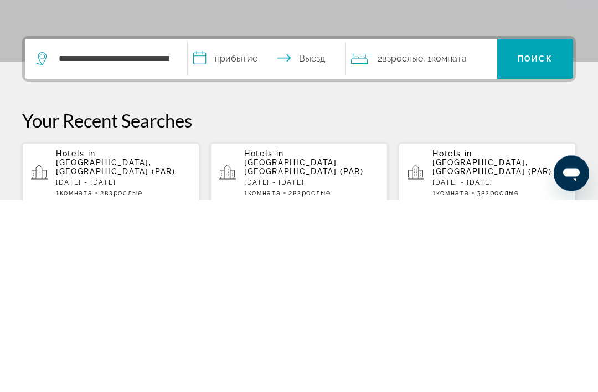
click at [260, 231] on input "**********" at bounding box center [269, 252] width 162 height 43
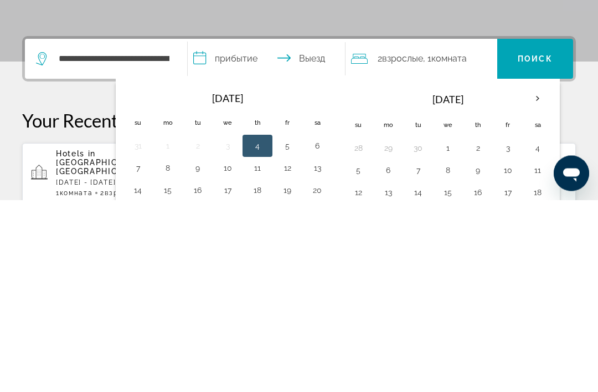
scroll to position [271, 0]
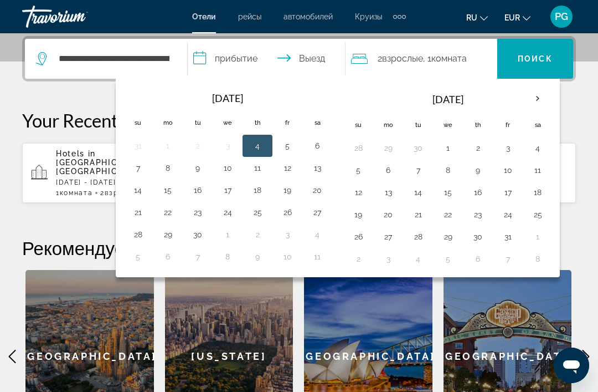
click at [540, 97] on th "Next month" at bounding box center [538, 98] width 30 height 24
click at [541, 101] on th "Next month" at bounding box center [538, 98] width 30 height 24
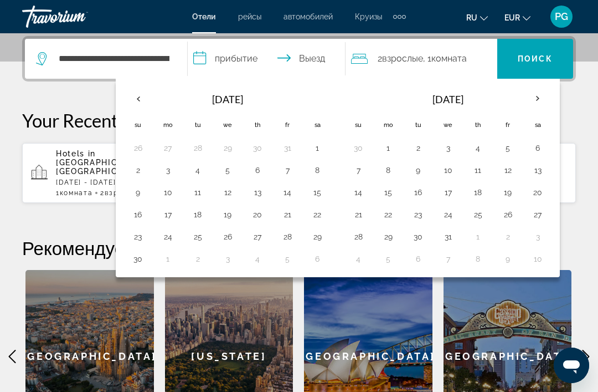
click at [535, 101] on th "Next month" at bounding box center [538, 98] width 30 height 24
click at [478, 218] on button "22" at bounding box center [478, 215] width 18 height 16
click at [363, 242] on button "25" at bounding box center [359, 237] width 18 height 16
type input "**********"
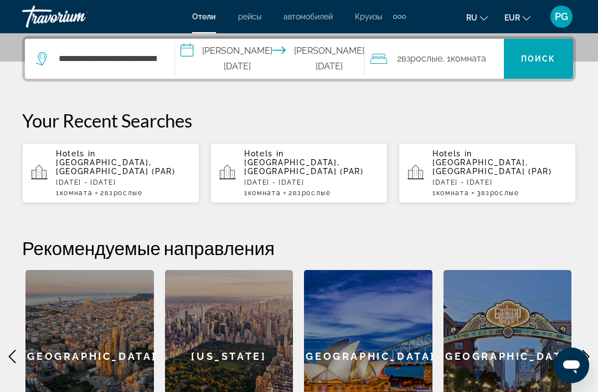
click at [536, 64] on span "Search widget" at bounding box center [538, 58] width 69 height 27
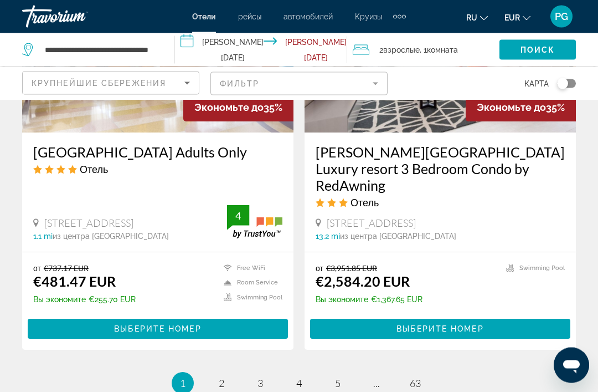
scroll to position [2214, 0]
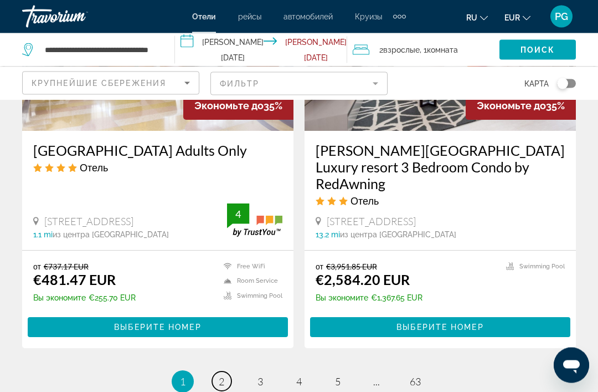
click at [228, 372] on link "page 2" at bounding box center [221, 381] width 19 height 19
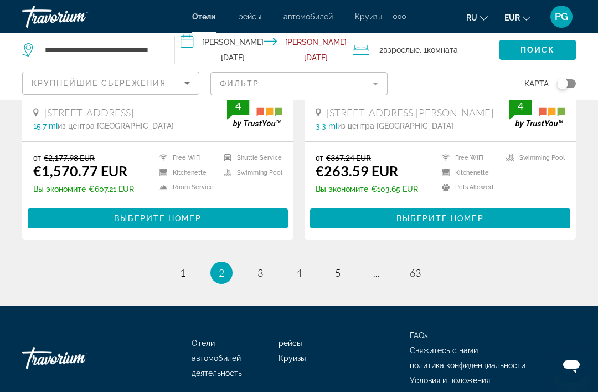
scroll to position [2276, 0]
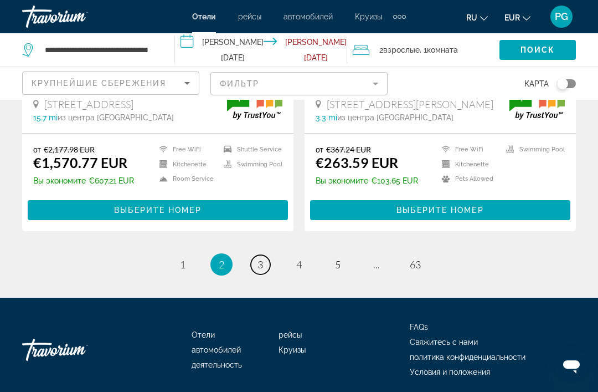
click at [257, 267] on link "page 3" at bounding box center [260, 264] width 19 height 19
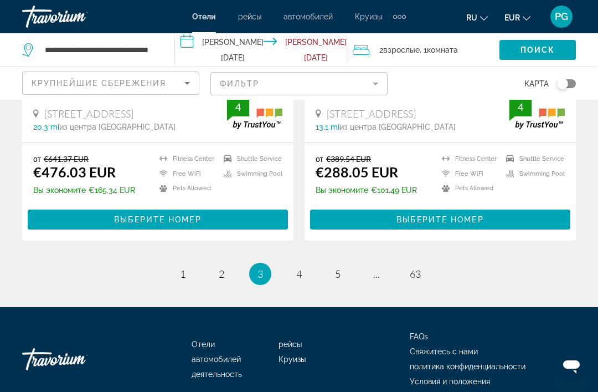
scroll to position [2327, 0]
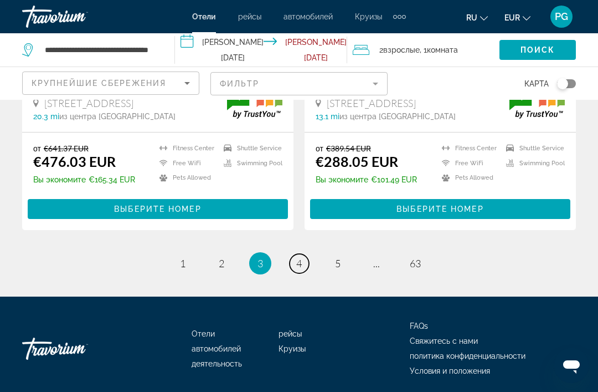
click at [304, 267] on link "page 4" at bounding box center [299, 263] width 19 height 19
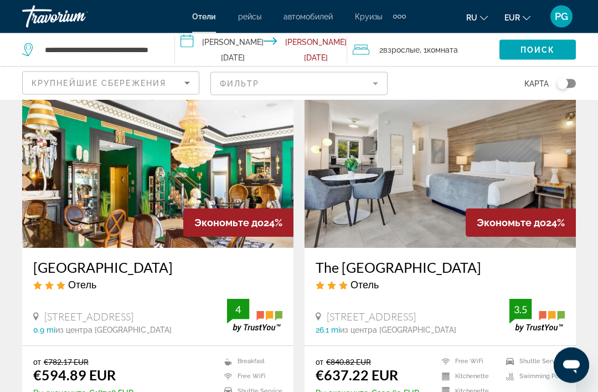
scroll to position [2142, 0]
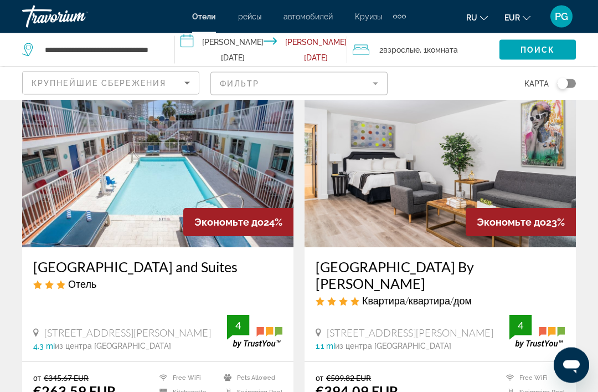
scroll to position [490, 0]
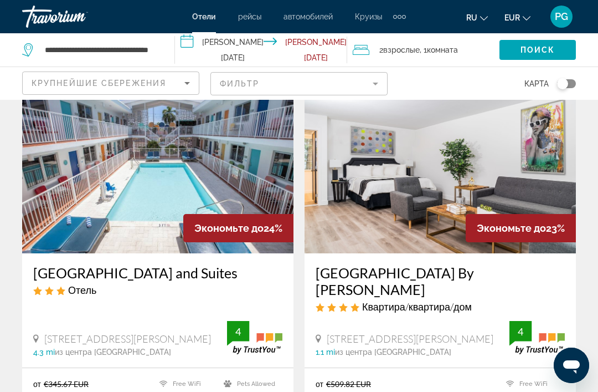
click at [263, 164] on img "Main content" at bounding box center [158, 164] width 272 height 177
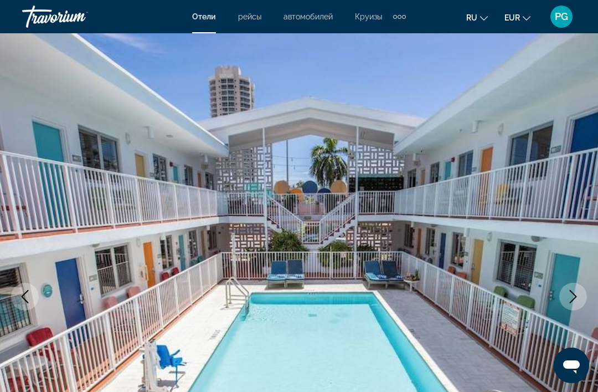
click at [576, 304] on button "Next image" at bounding box center [574, 297] width 28 height 28
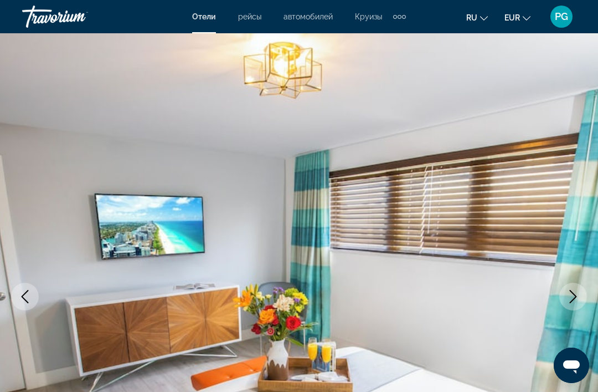
click at [574, 302] on icon "Next image" at bounding box center [573, 296] width 13 height 13
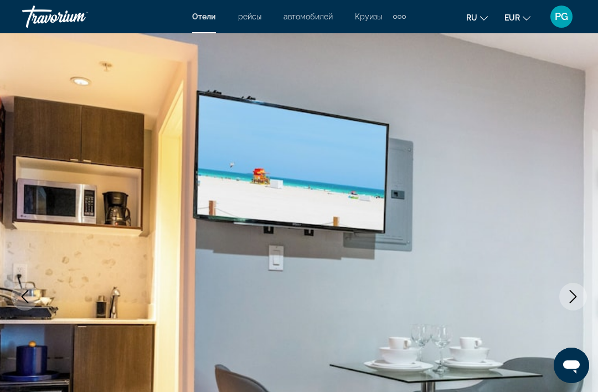
click at [570, 302] on icon "Next image" at bounding box center [573, 296] width 13 height 13
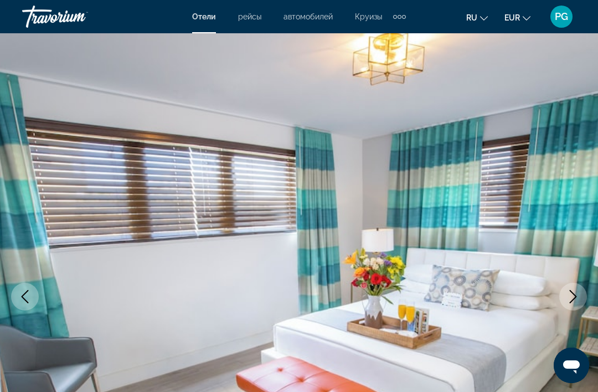
click at [574, 298] on icon "Next image" at bounding box center [573, 296] width 13 height 13
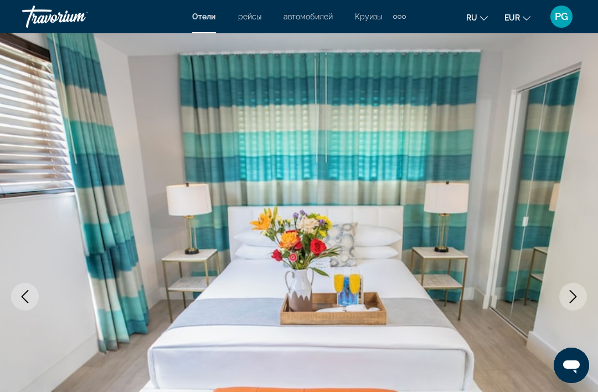
click at [574, 298] on icon "Next image" at bounding box center [573, 296] width 13 height 13
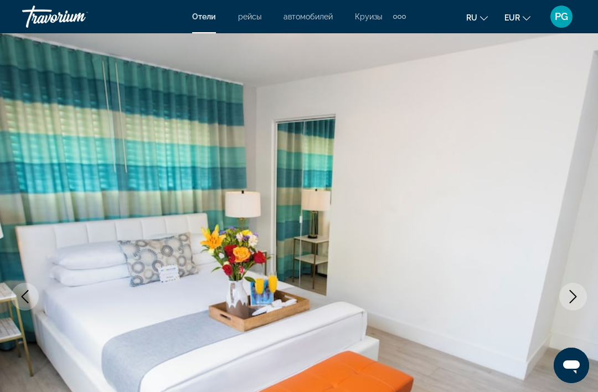
click at [573, 298] on icon "Next image" at bounding box center [573, 296] width 13 height 13
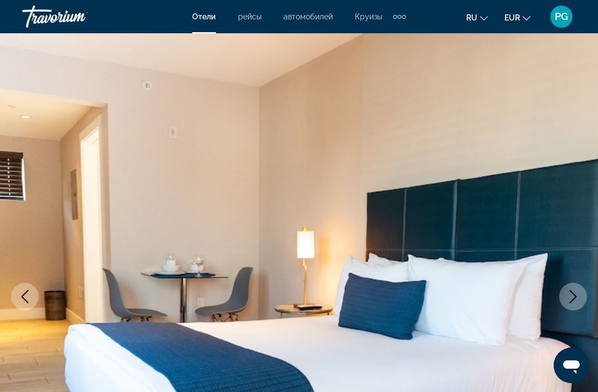
click at [574, 298] on icon "Next image" at bounding box center [573, 296] width 13 height 13
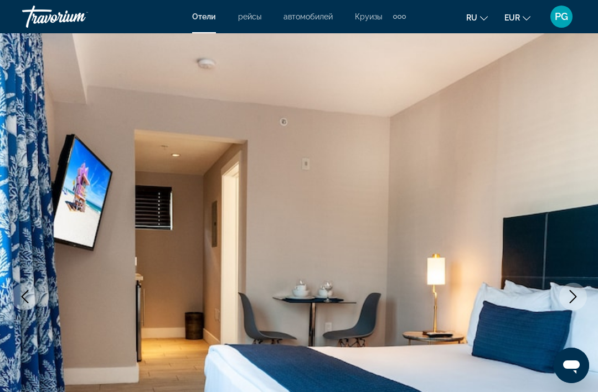
click at [572, 296] on icon "Next image" at bounding box center [573, 296] width 13 height 13
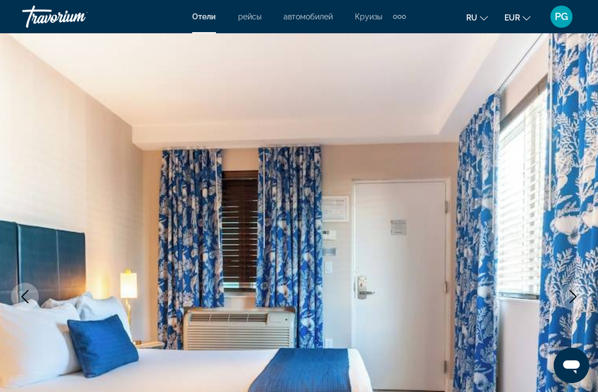
click at [579, 292] on icon "Next image" at bounding box center [573, 296] width 13 height 13
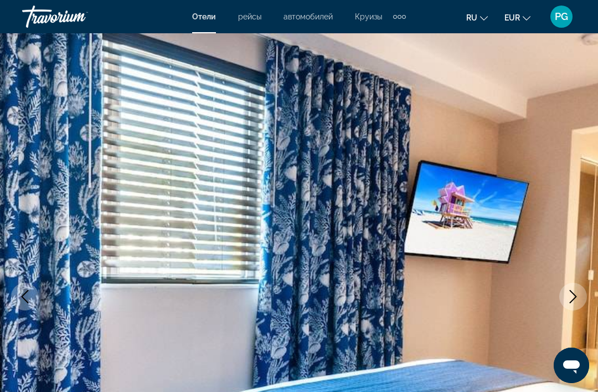
click at [576, 295] on icon "Next image" at bounding box center [573, 296] width 7 height 13
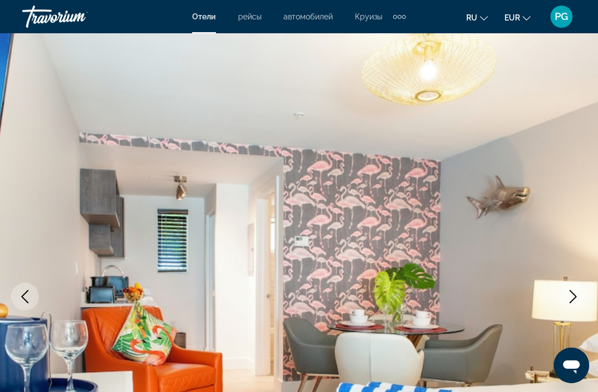
click at [576, 300] on icon "Next image" at bounding box center [573, 296] width 13 height 13
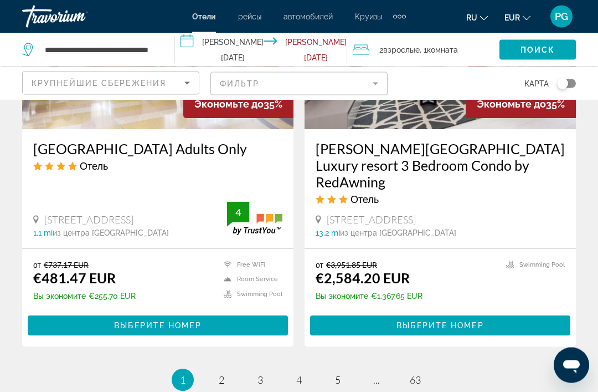
scroll to position [2217, 0]
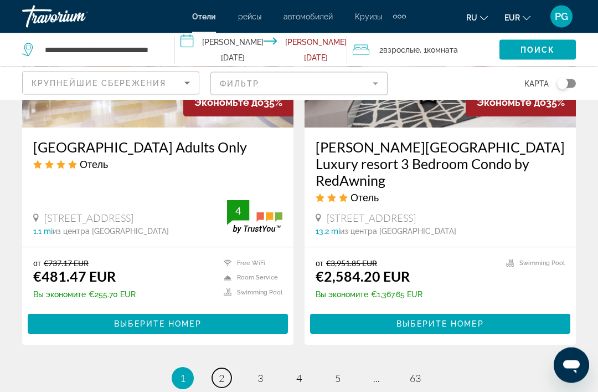
click at [224, 369] on link "page 2" at bounding box center [221, 378] width 19 height 19
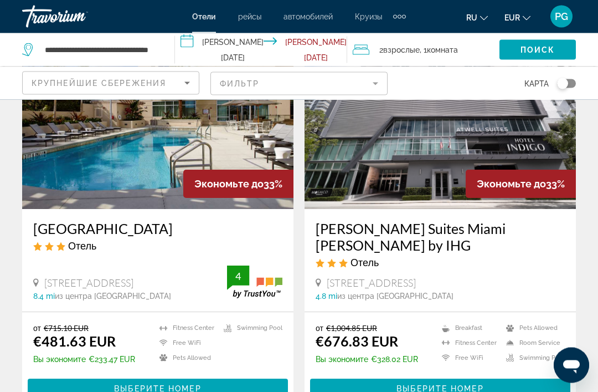
scroll to position [519, 0]
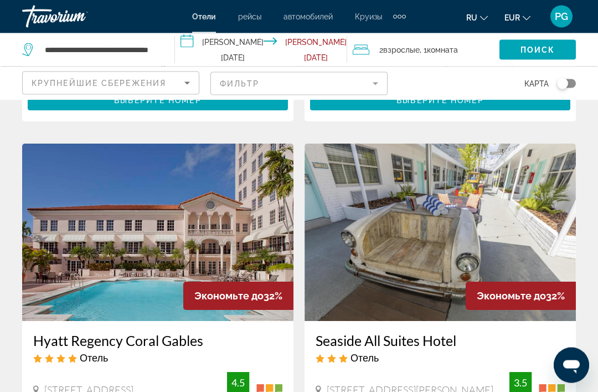
click at [534, 219] on img "Main content" at bounding box center [441, 232] width 272 height 177
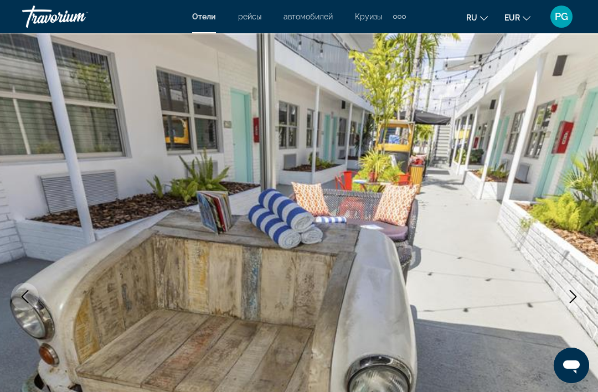
click at [576, 295] on icon "Next image" at bounding box center [573, 296] width 13 height 13
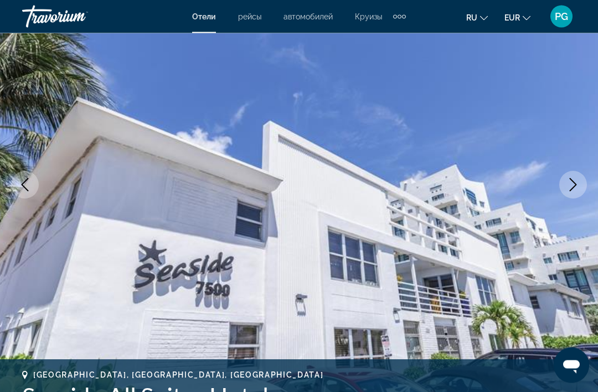
scroll to position [117, 0]
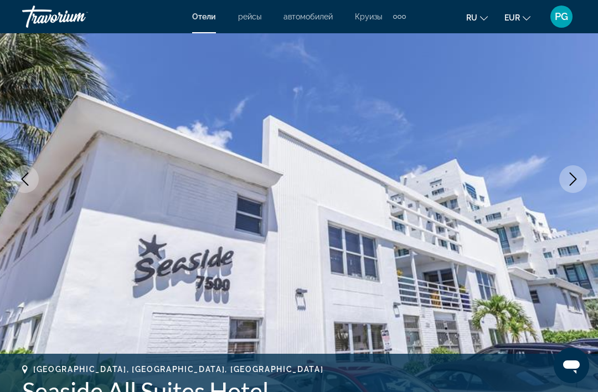
click at [574, 178] on icon "Next image" at bounding box center [573, 178] width 13 height 13
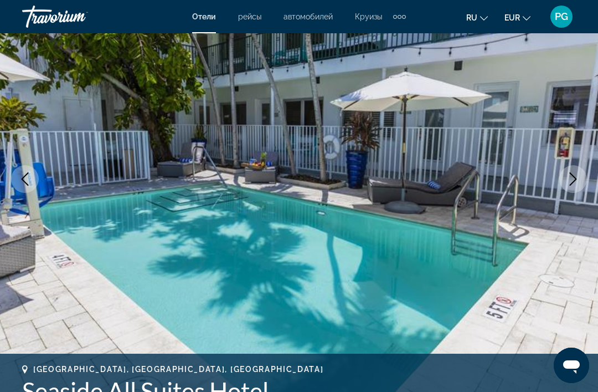
click at [574, 186] on button "Next image" at bounding box center [574, 179] width 28 height 28
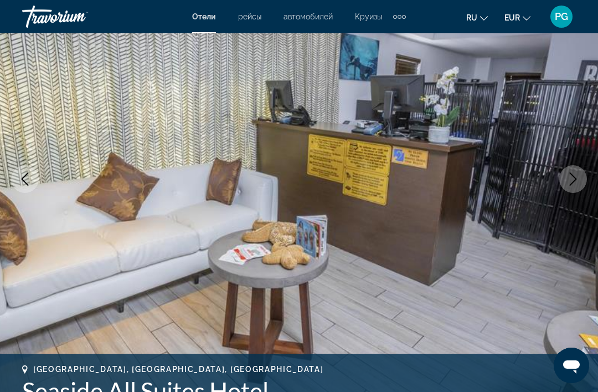
click at [570, 189] on button "Next image" at bounding box center [574, 179] width 28 height 28
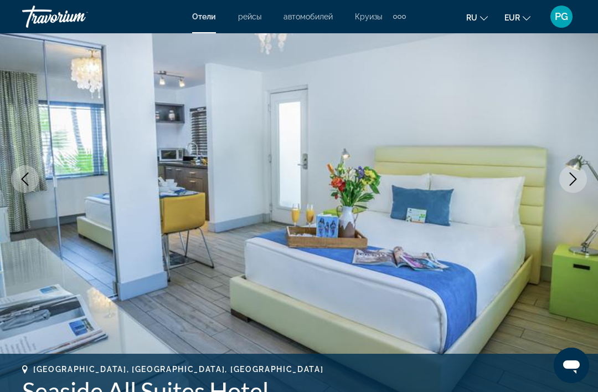
click at [567, 191] on button "Next image" at bounding box center [574, 179] width 28 height 28
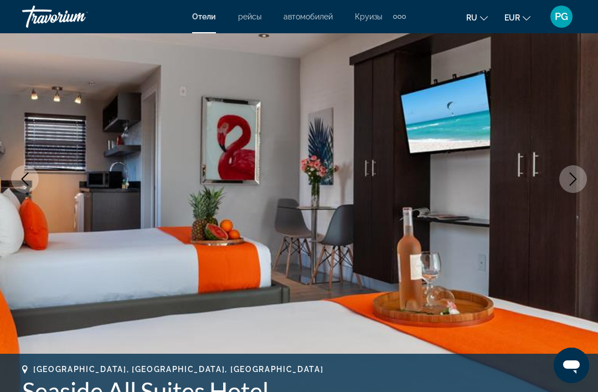
click at [569, 191] on button "Next image" at bounding box center [574, 179] width 28 height 28
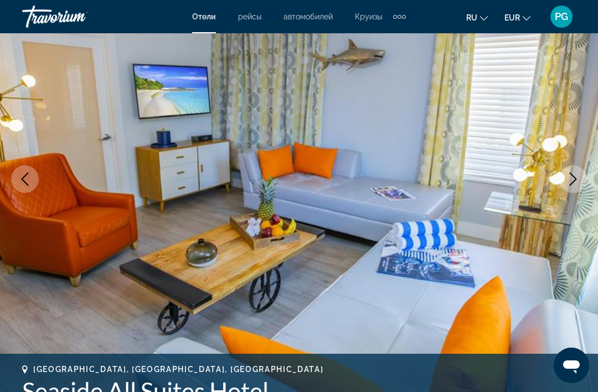
click at [567, 191] on button "Next image" at bounding box center [574, 179] width 28 height 28
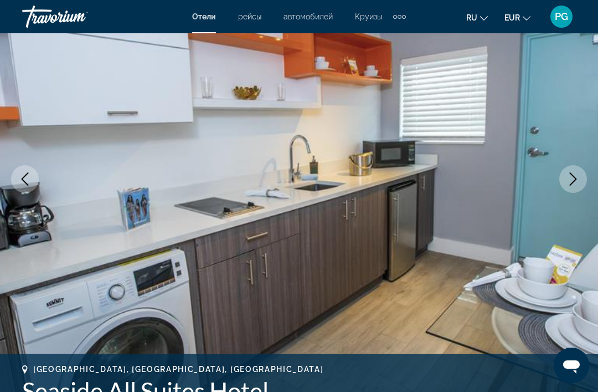
click at [570, 190] on button "Next image" at bounding box center [574, 179] width 28 height 28
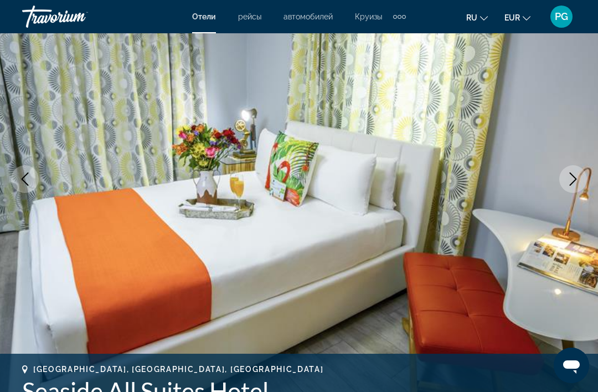
click at [569, 192] on button "Next image" at bounding box center [574, 179] width 28 height 28
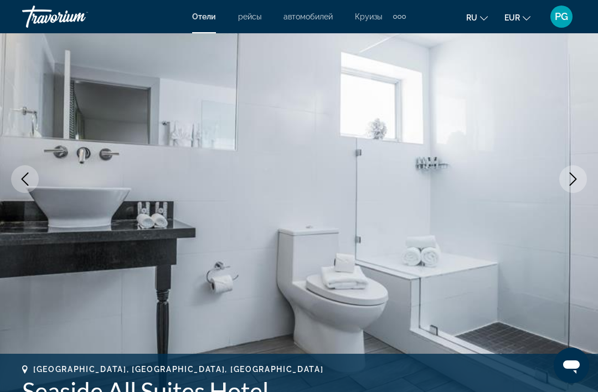
click at [566, 195] on img "Main content" at bounding box center [299, 179] width 598 height 526
click at [577, 189] on button "Next image" at bounding box center [574, 179] width 28 height 28
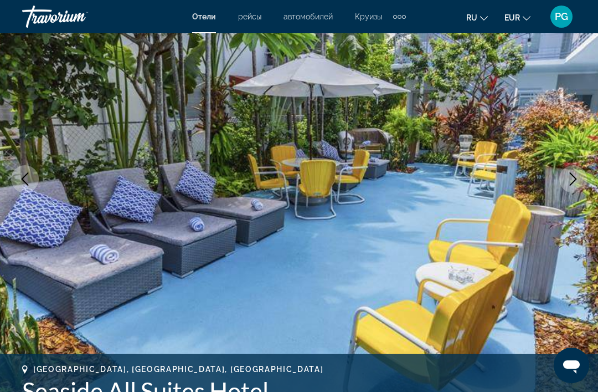
click at [572, 188] on button "Next image" at bounding box center [574, 179] width 28 height 28
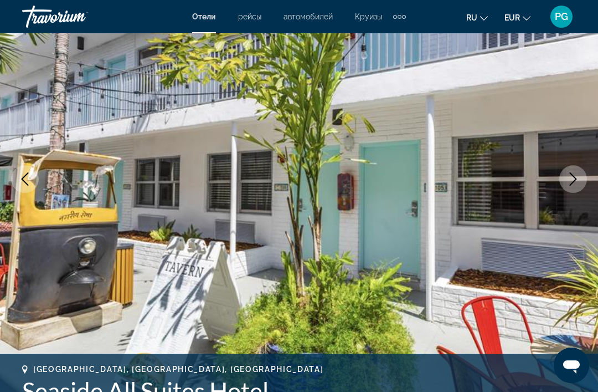
click at [572, 190] on button "Next image" at bounding box center [574, 179] width 28 height 28
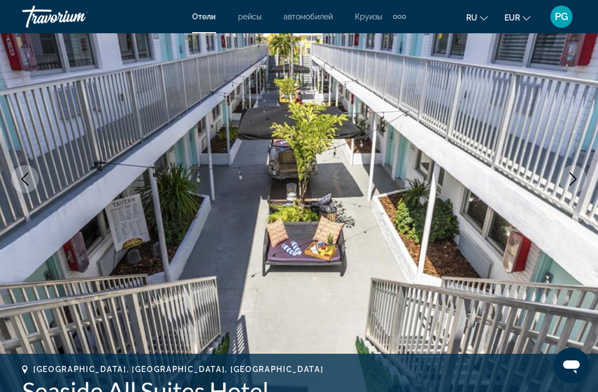
click at [572, 192] on button "Next image" at bounding box center [574, 179] width 28 height 28
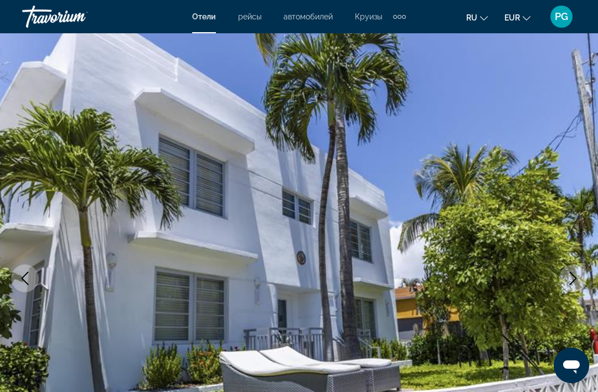
scroll to position [0, 0]
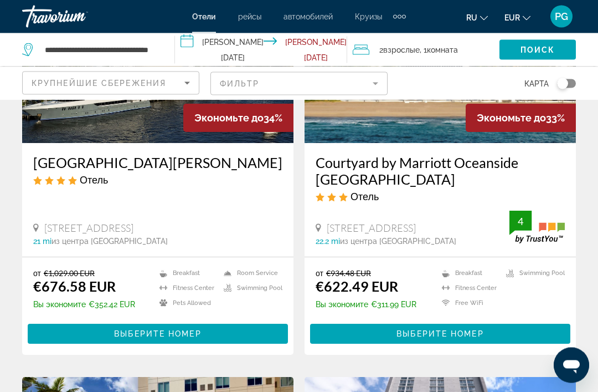
scroll to position [172, 0]
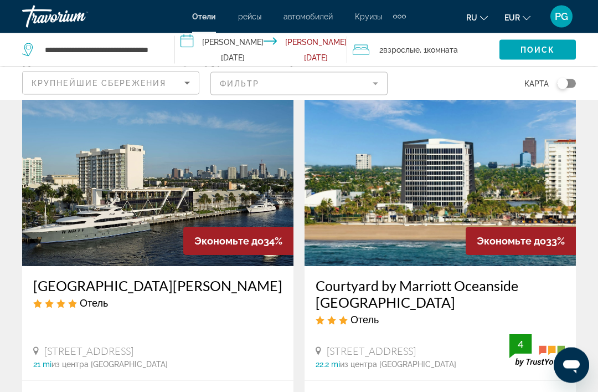
click at [545, 180] on img "Main content" at bounding box center [441, 177] width 272 height 177
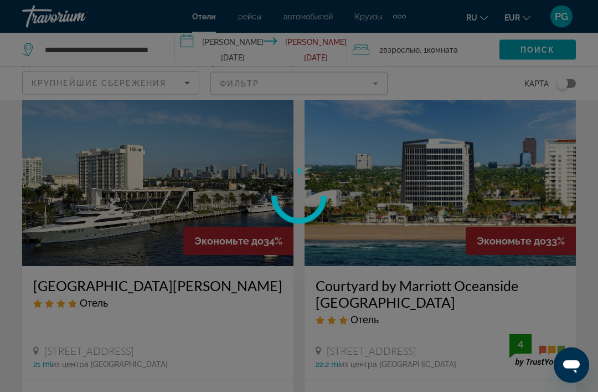
scroll to position [50, 0]
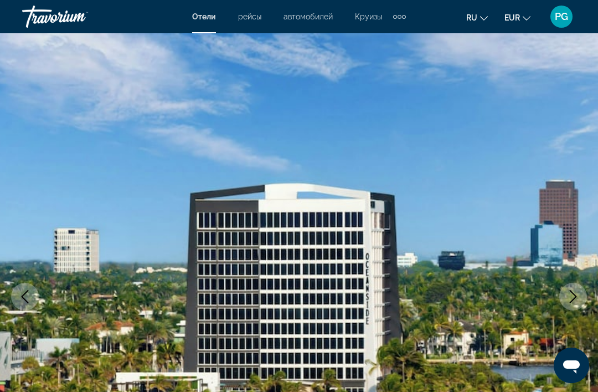
click at [568, 300] on icon "Next image" at bounding box center [573, 296] width 13 height 13
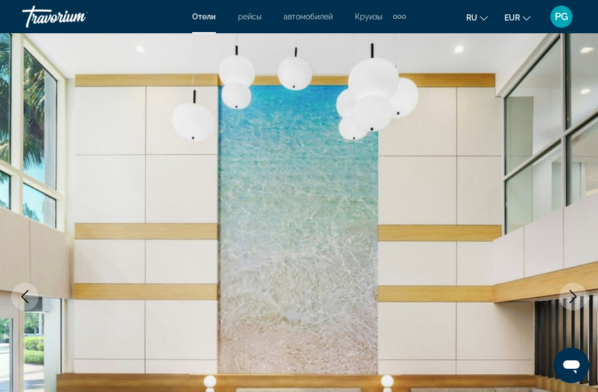
click at [570, 296] on icon "Next image" at bounding box center [573, 296] width 13 height 13
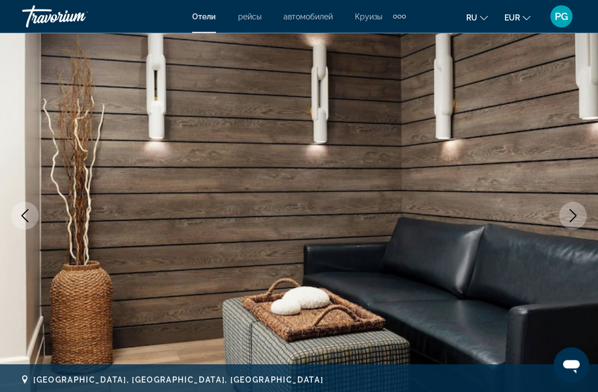
scroll to position [104, 0]
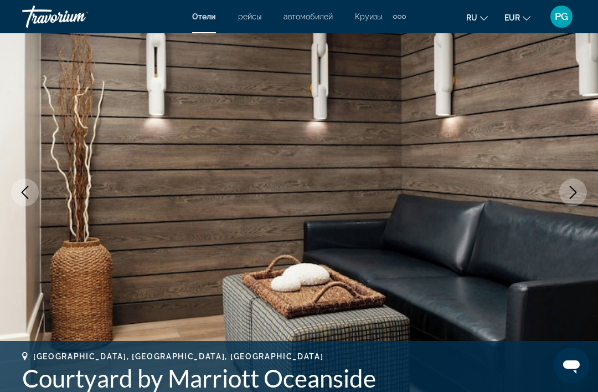
click at [572, 197] on icon "Next image" at bounding box center [573, 192] width 13 height 13
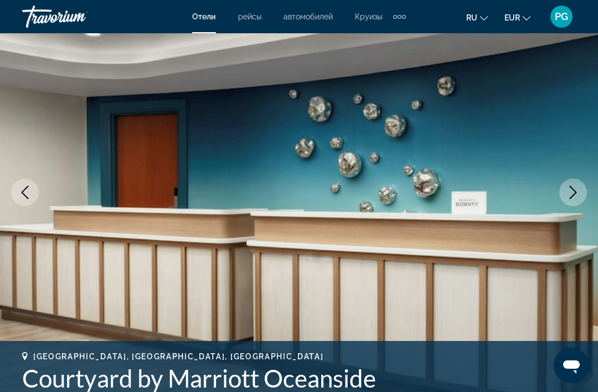
click at [567, 201] on button "Next image" at bounding box center [574, 192] width 28 height 28
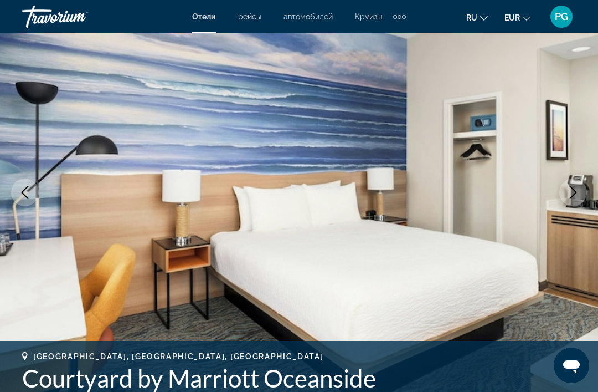
click at [573, 200] on button "Next image" at bounding box center [574, 192] width 28 height 28
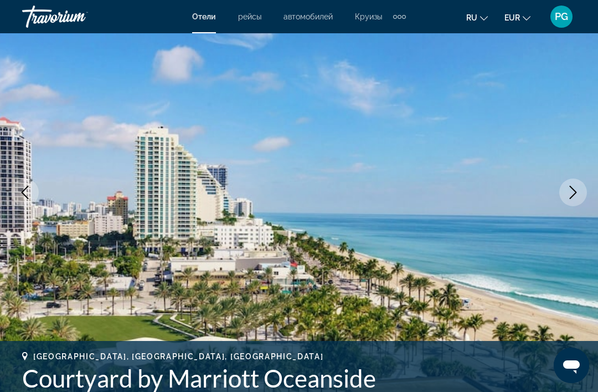
click at [577, 195] on icon "Next image" at bounding box center [573, 192] width 13 height 13
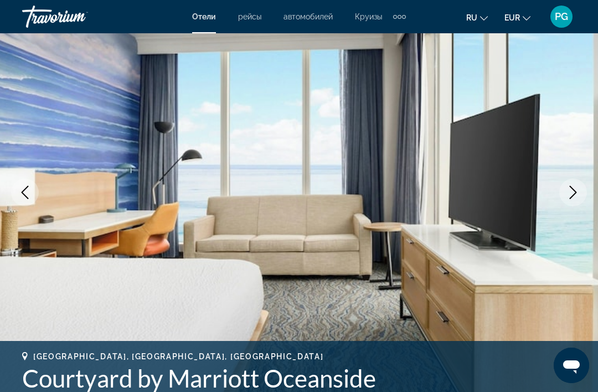
click at [577, 198] on icon "Next image" at bounding box center [573, 192] width 13 height 13
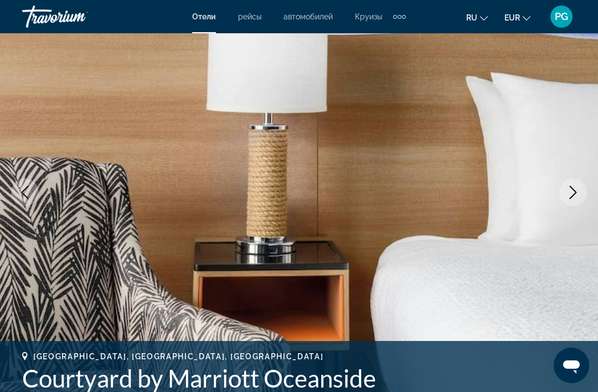
click at [576, 200] on button "Next image" at bounding box center [574, 192] width 28 height 28
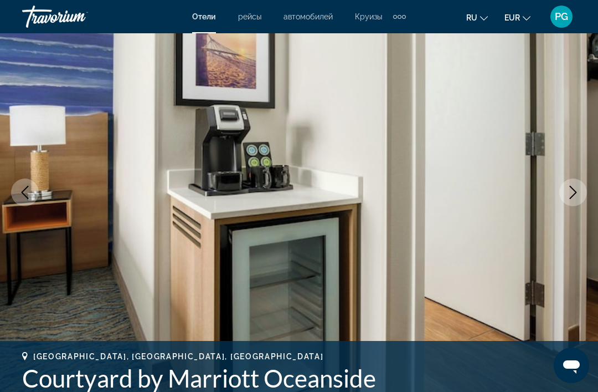
click at [580, 197] on icon "Next image" at bounding box center [573, 192] width 13 height 13
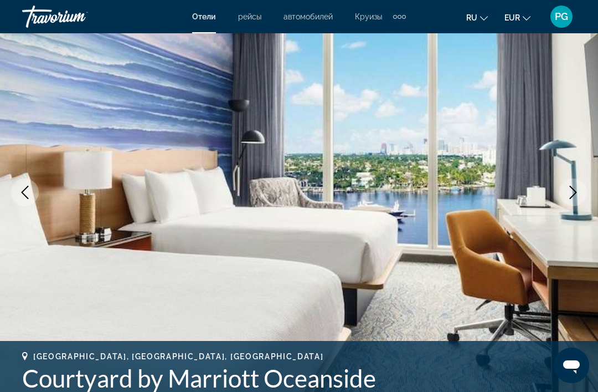
click at [580, 195] on icon "Next image" at bounding box center [573, 192] width 13 height 13
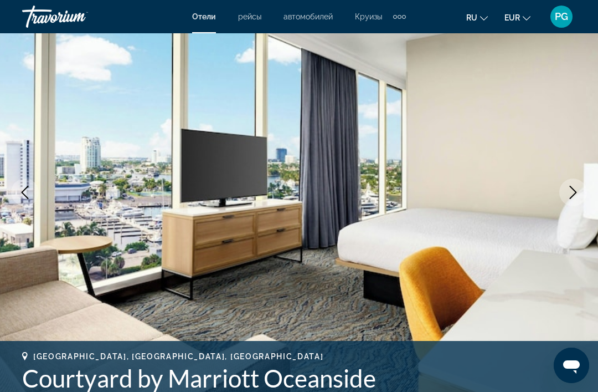
click at [578, 193] on icon "Next image" at bounding box center [573, 192] width 13 height 13
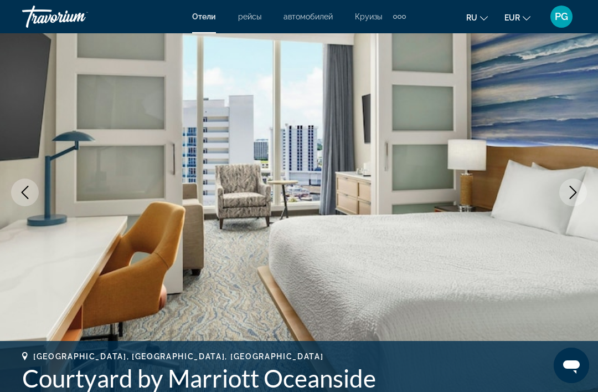
click at [581, 193] on button "Next image" at bounding box center [574, 192] width 28 height 28
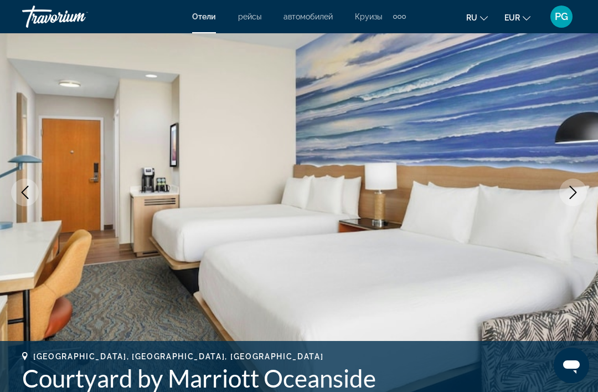
click at [577, 195] on icon "Next image" at bounding box center [573, 192] width 13 height 13
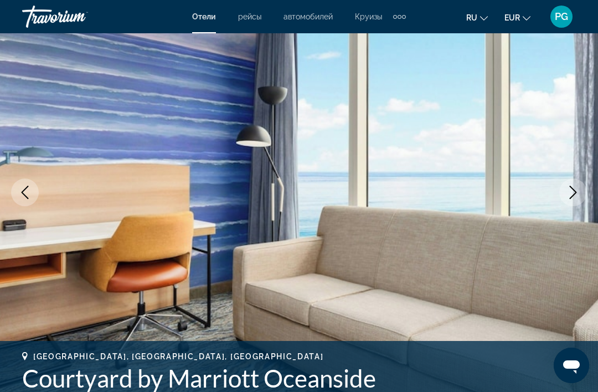
click at [575, 195] on icon "Next image" at bounding box center [573, 192] width 13 height 13
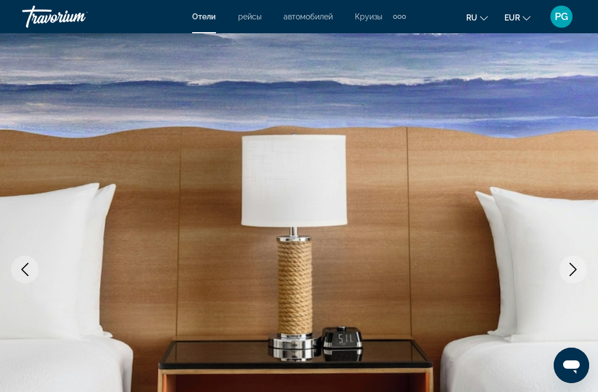
scroll to position [0, 0]
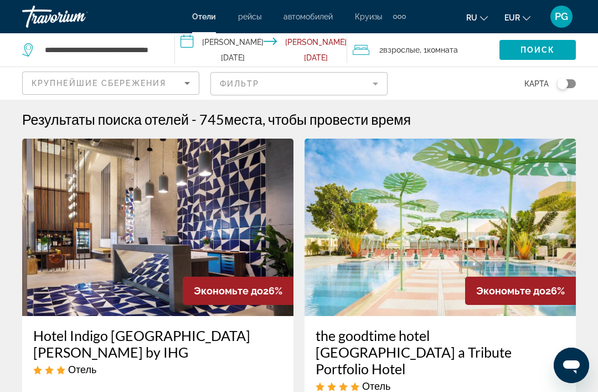
click at [406, 18] on div "Extra navigation items" at bounding box center [399, 16] width 13 height 17
click at [392, 40] on span "деятельность" at bounding box center [372, 37] width 50 height 9
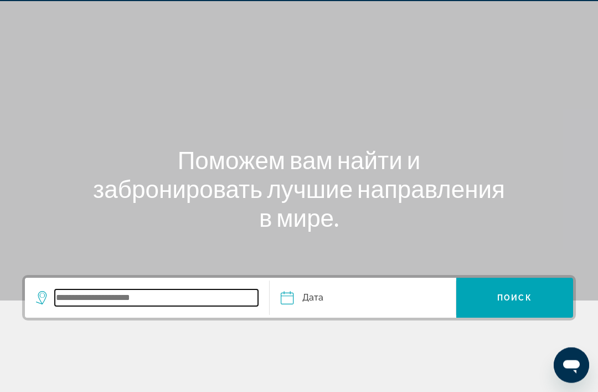
click at [149, 294] on input "Search widget" at bounding box center [156, 298] width 203 height 17
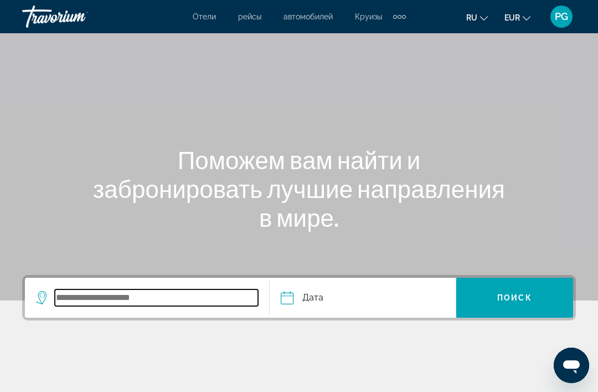
scroll to position [38, 0]
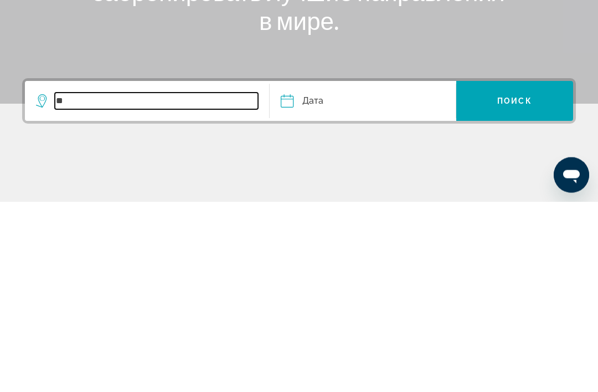
type input "*"
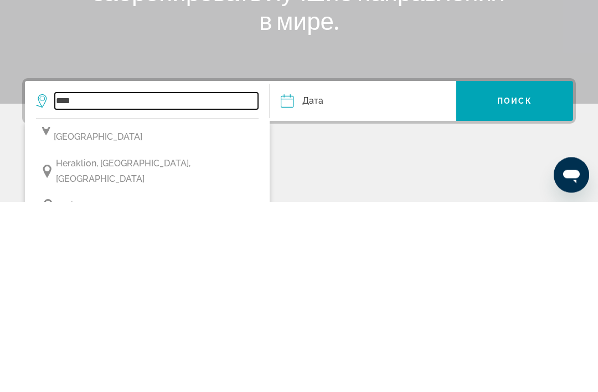
scroll to position [764, 0]
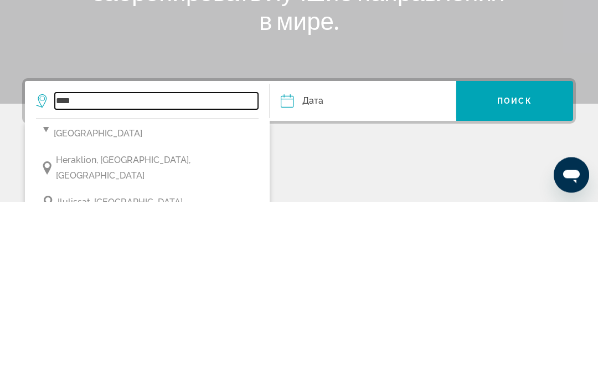
type input "**********"
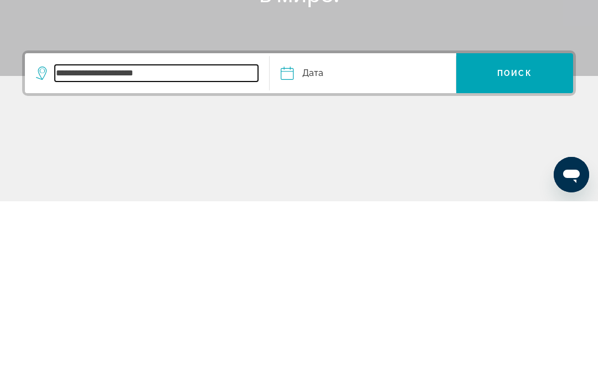
scroll to position [80, 0]
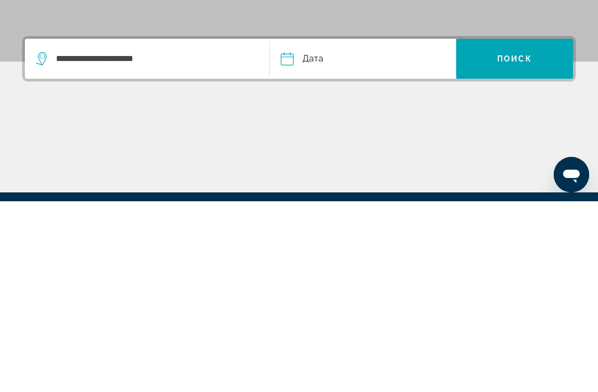
click at [349, 229] on input "Date" at bounding box center [324, 250] width 92 height 43
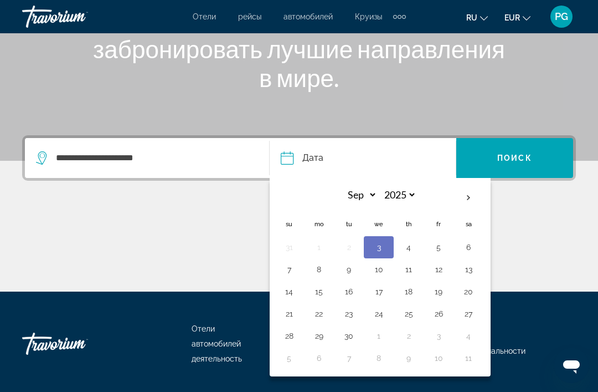
click at [467, 196] on th "Next month" at bounding box center [469, 198] width 30 height 24
select select "*"
click at [382, 250] on button "1" at bounding box center [379, 247] width 18 height 16
type input "**********"
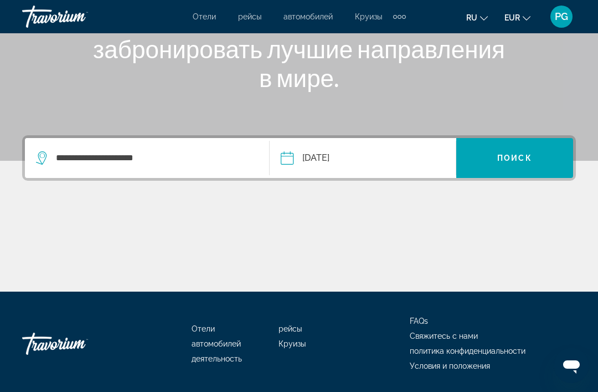
click at [512, 164] on span "Search widget" at bounding box center [515, 158] width 117 height 27
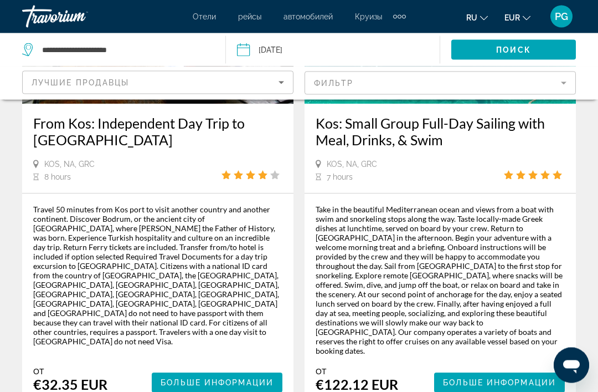
scroll to position [2132, 0]
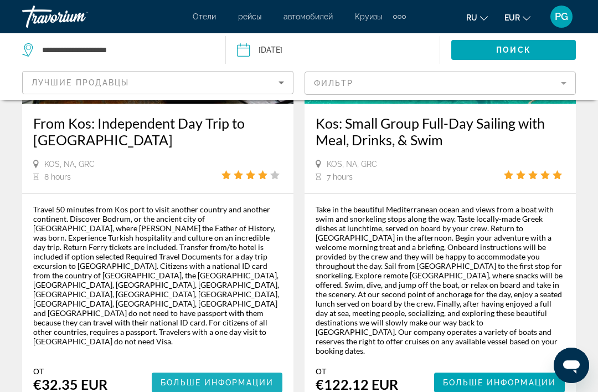
click at [269, 369] on span "Main content" at bounding box center [217, 382] width 131 height 27
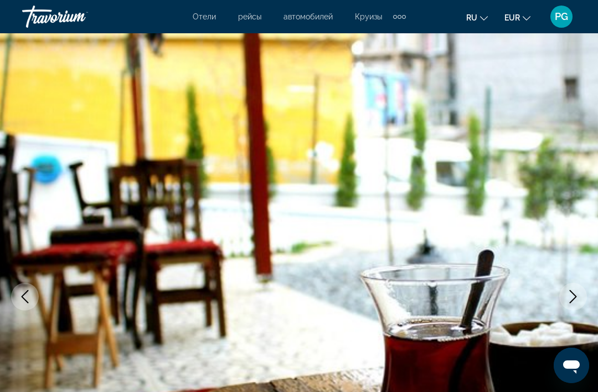
click at [574, 298] on icon "Next image" at bounding box center [573, 296] width 13 height 13
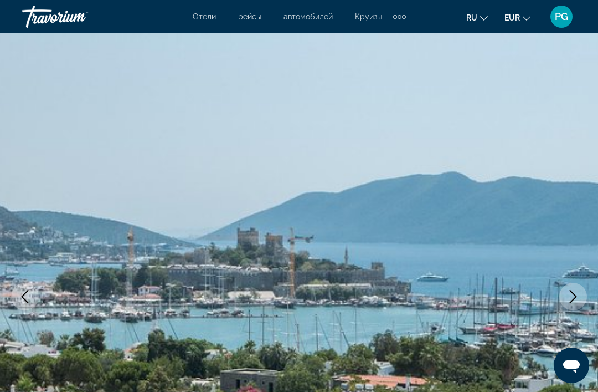
click at [571, 299] on icon "Next image" at bounding box center [573, 296] width 13 height 13
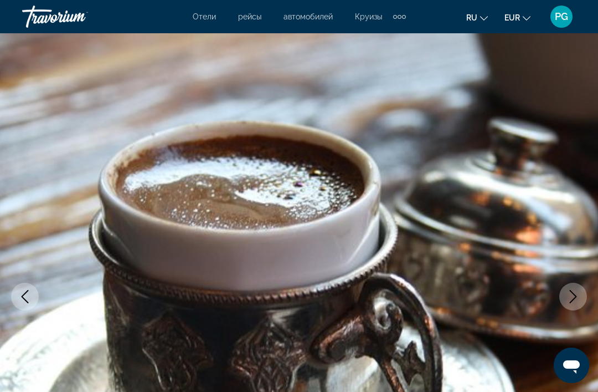
click at [576, 296] on icon "Next image" at bounding box center [573, 296] width 7 height 13
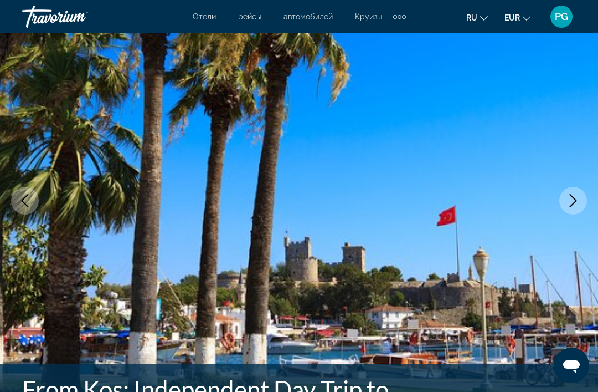
scroll to position [101, 0]
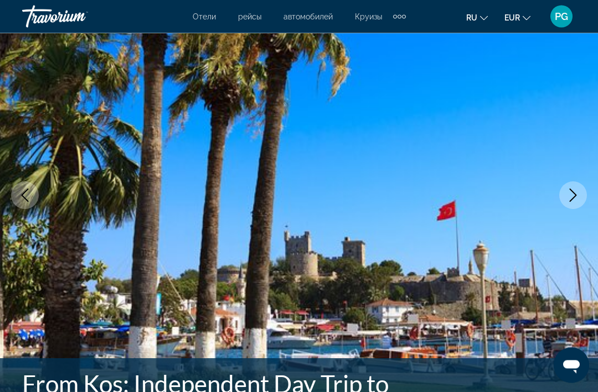
click at [575, 204] on button "Next image" at bounding box center [574, 196] width 28 height 28
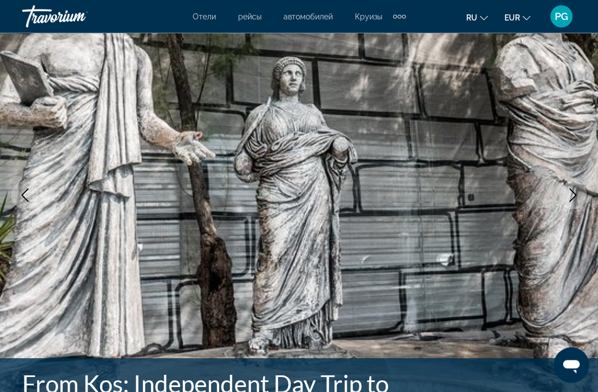
click at [584, 198] on button "Next image" at bounding box center [574, 196] width 28 height 28
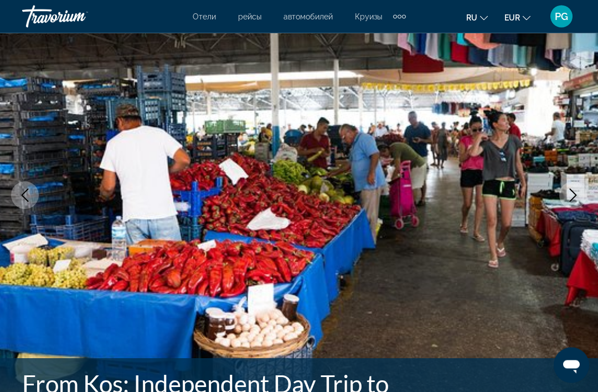
click at [579, 204] on button "Next image" at bounding box center [574, 196] width 28 height 28
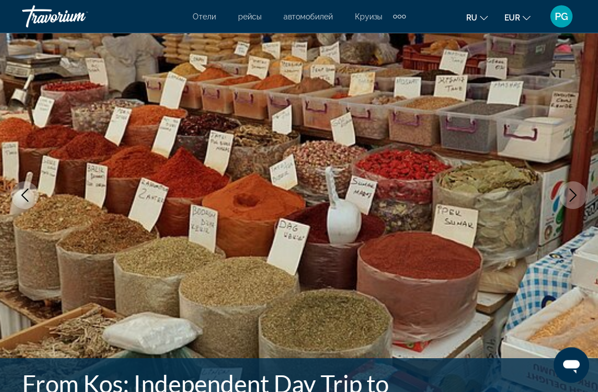
click at [580, 209] on img "Main content" at bounding box center [299, 195] width 598 height 526
click at [575, 201] on icon "Next image" at bounding box center [573, 195] width 13 height 13
click at [581, 199] on button "Next image" at bounding box center [574, 195] width 28 height 28
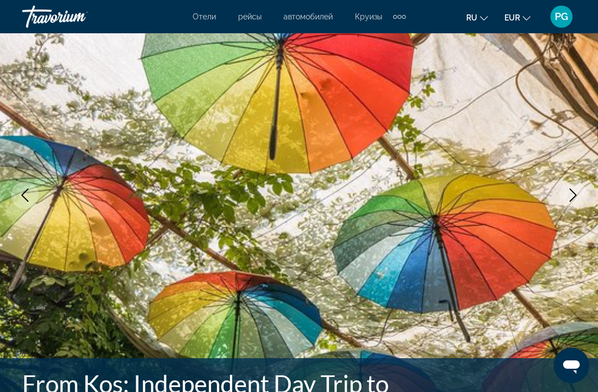
click at [575, 205] on button "Next image" at bounding box center [574, 195] width 28 height 28
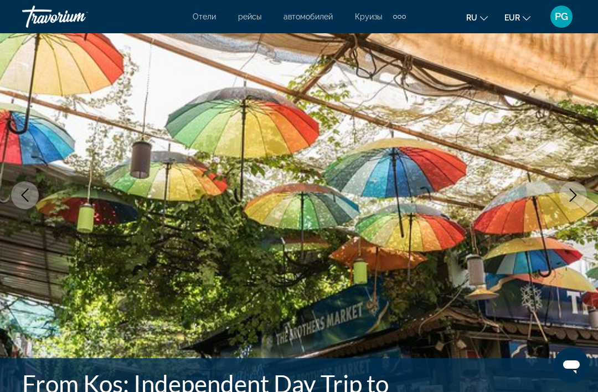
click at [575, 207] on button "Next image" at bounding box center [574, 195] width 28 height 28
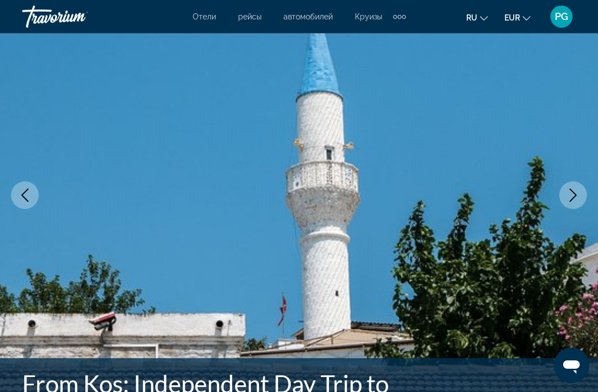
click at [576, 206] on button "Next image" at bounding box center [574, 195] width 28 height 28
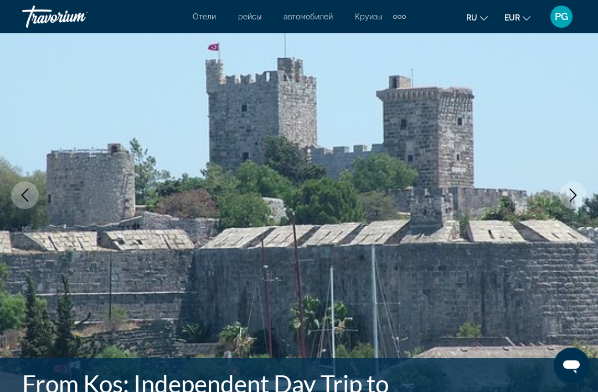
click at [578, 206] on button "Next image" at bounding box center [574, 195] width 28 height 28
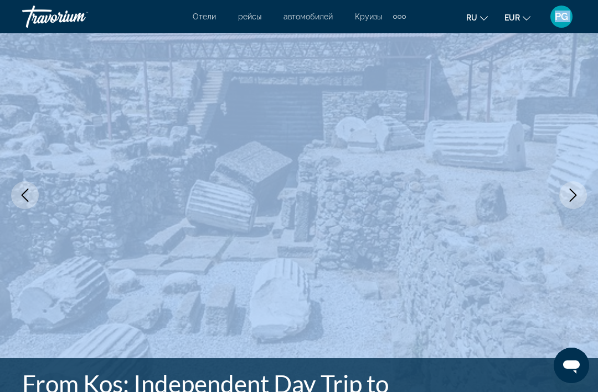
click at [576, 204] on button "Next image" at bounding box center [574, 195] width 28 height 28
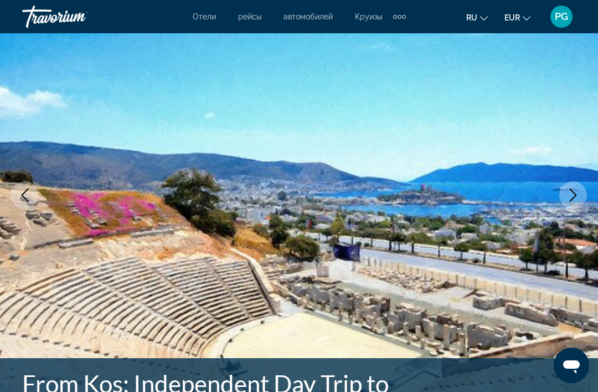
click at [577, 204] on button "Next image" at bounding box center [574, 195] width 28 height 28
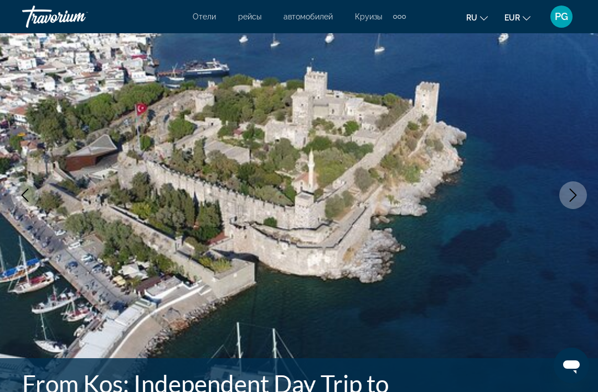
click at [576, 204] on button "Next image" at bounding box center [574, 195] width 28 height 28
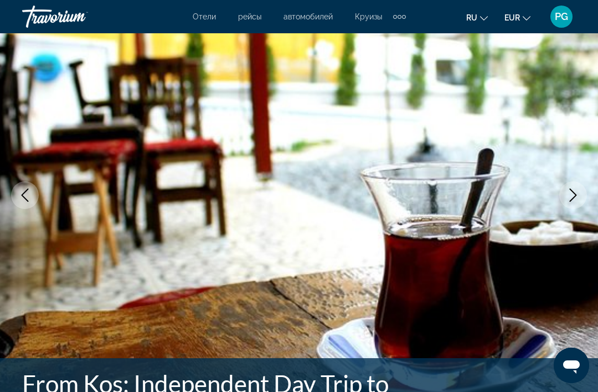
click at [575, 205] on button "Next image" at bounding box center [574, 195] width 28 height 28
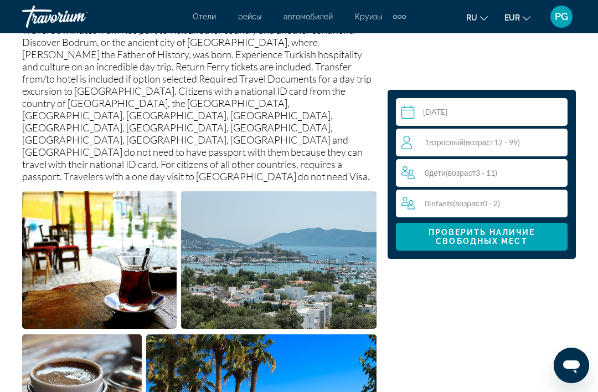
scroll to position [637, 0]
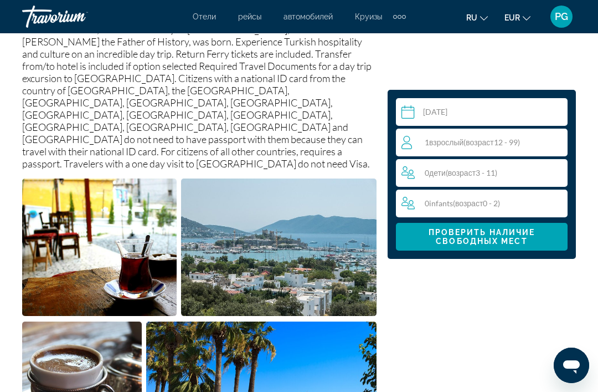
click at [539, 238] on span "Проверить наличие свободных мест" at bounding box center [482, 237] width 154 height 18
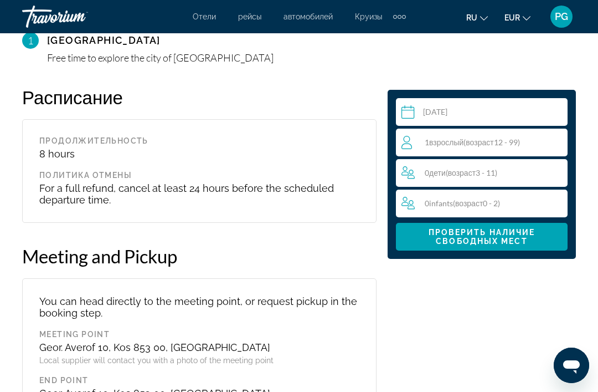
scroll to position [1942, 0]
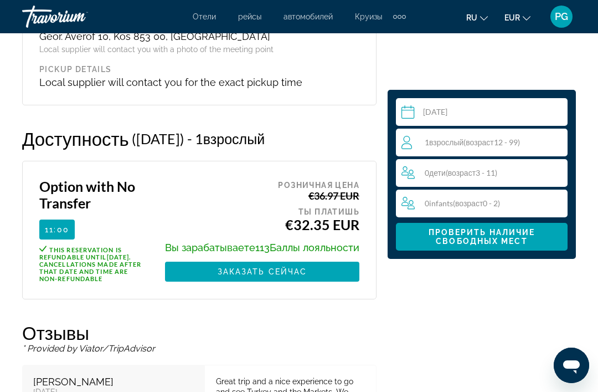
click at [509, 145] on span "( возраст 12 - 99)" at bounding box center [492, 141] width 56 height 9
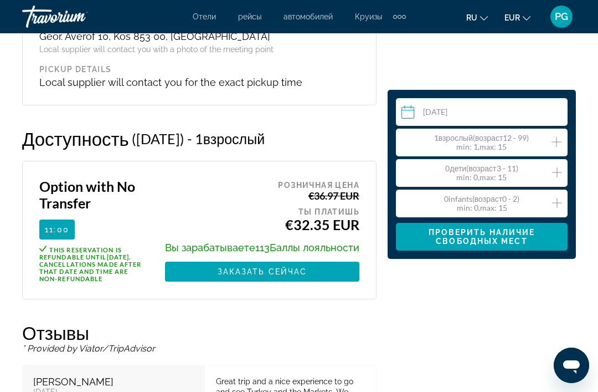
click at [561, 143] on icon "Increment adults" at bounding box center [557, 141] width 10 height 13
click at [506, 241] on span "Проверить наличие свободных мест" at bounding box center [482, 237] width 107 height 18
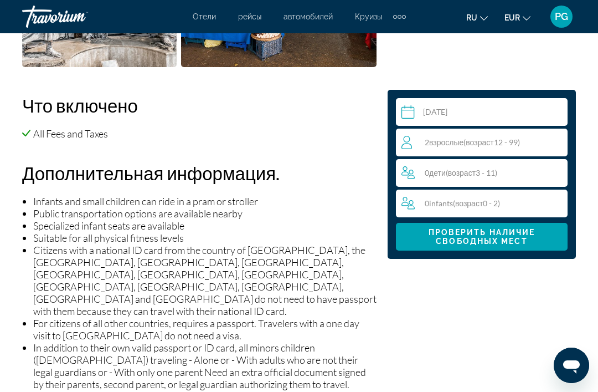
scroll to position [1169, 0]
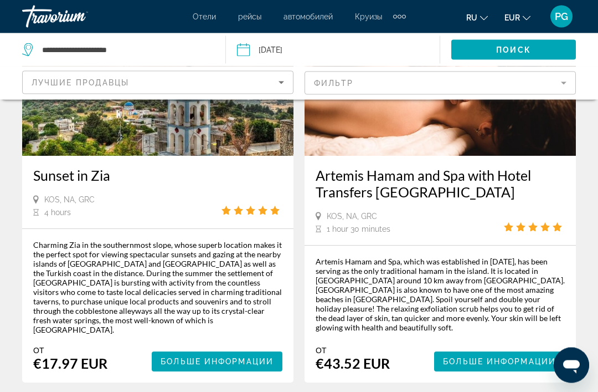
scroll to position [2579, 0]
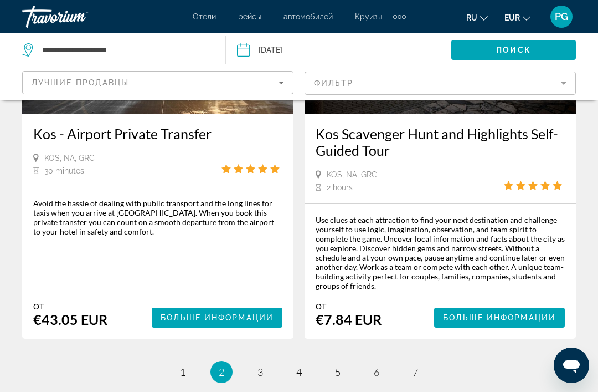
scroll to position [2586, 0]
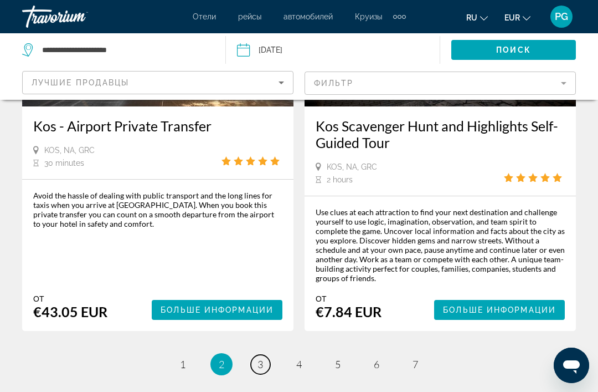
click at [264, 355] on link "page 3" at bounding box center [260, 364] width 19 height 19
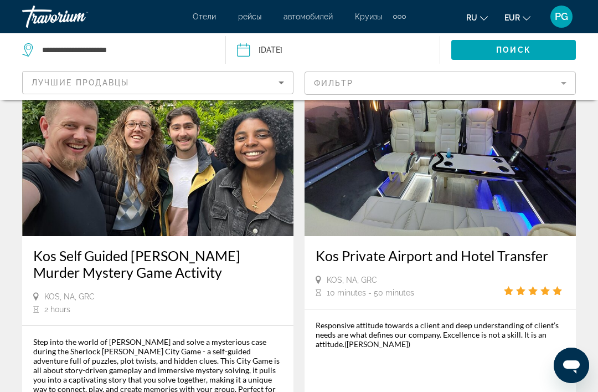
scroll to position [2357, 0]
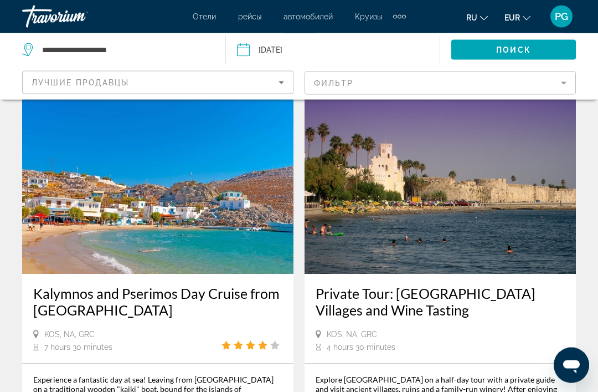
scroll to position [2124, 0]
click at [580, 291] on app-activities-search-item "Private Tour: [GEOGRAPHIC_DATA] Villages and Wine Tasting Kos, NA, GRC 4 hours …" at bounding box center [440, 311] width 283 height 430
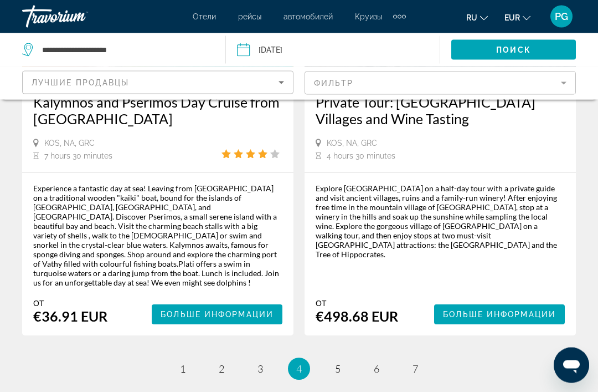
scroll to position [2316, 0]
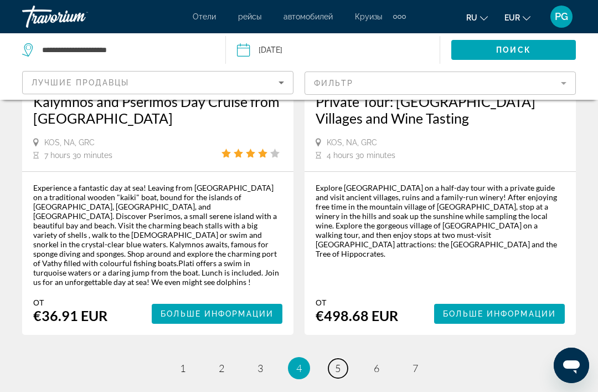
click at [342, 359] on link "page 5" at bounding box center [338, 368] width 19 height 19
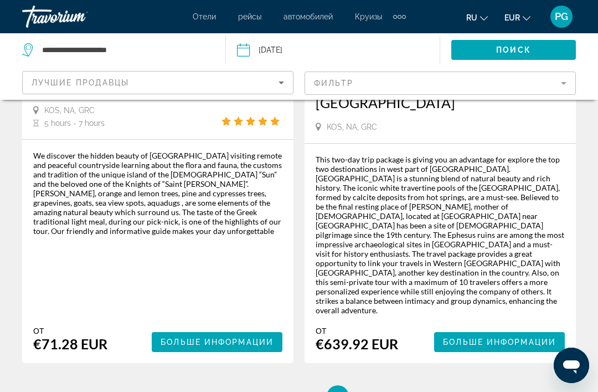
scroll to position [2616, 0]
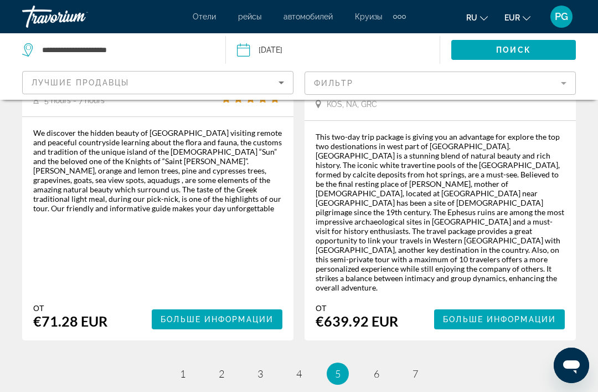
click at [391, 362] on ul "5 / 7 page 1 page 2 page 3 page 4 You're on page 5 page 6 page 7" at bounding box center [299, 373] width 554 height 22
click at [380, 364] on link "page 6" at bounding box center [376, 373] width 19 height 19
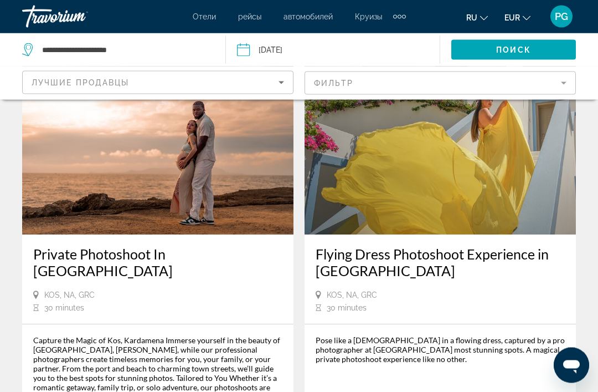
scroll to position [2423, 0]
